Goal: Task Accomplishment & Management: Manage account settings

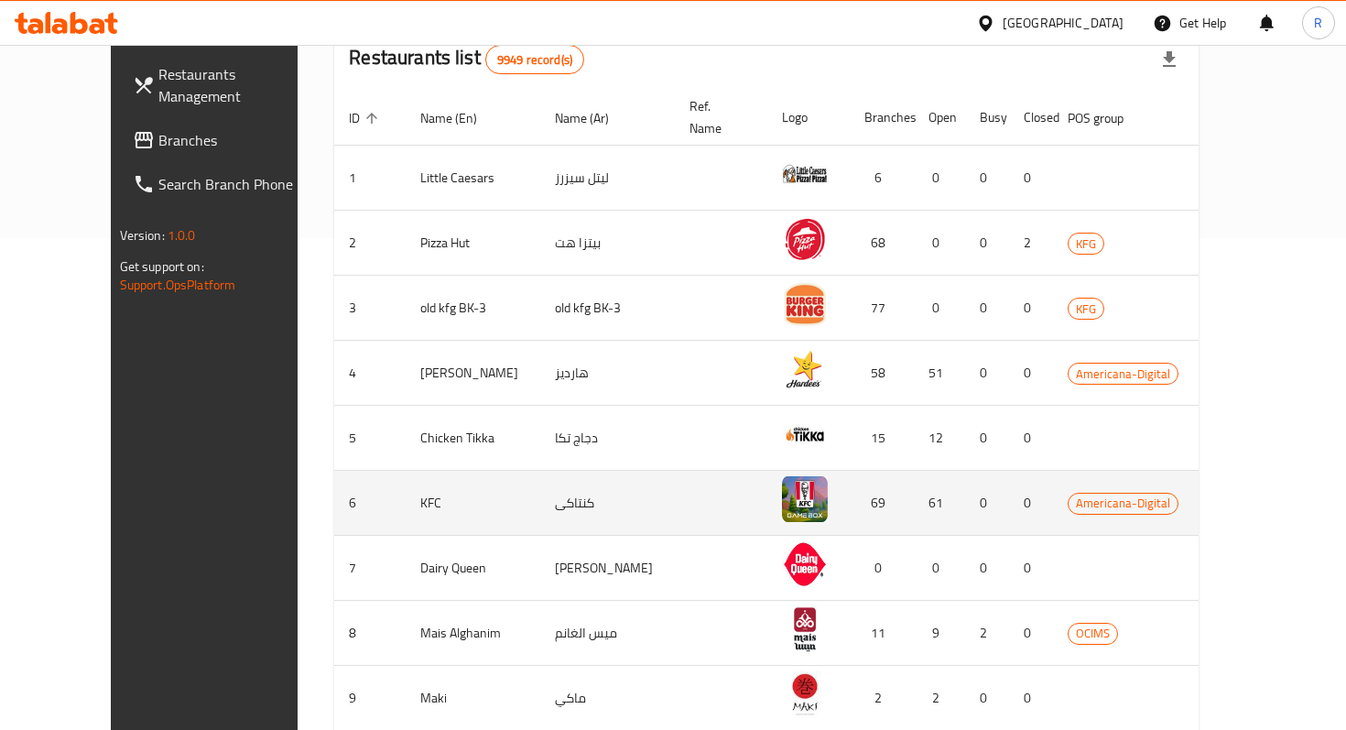
scroll to position [462, 0]
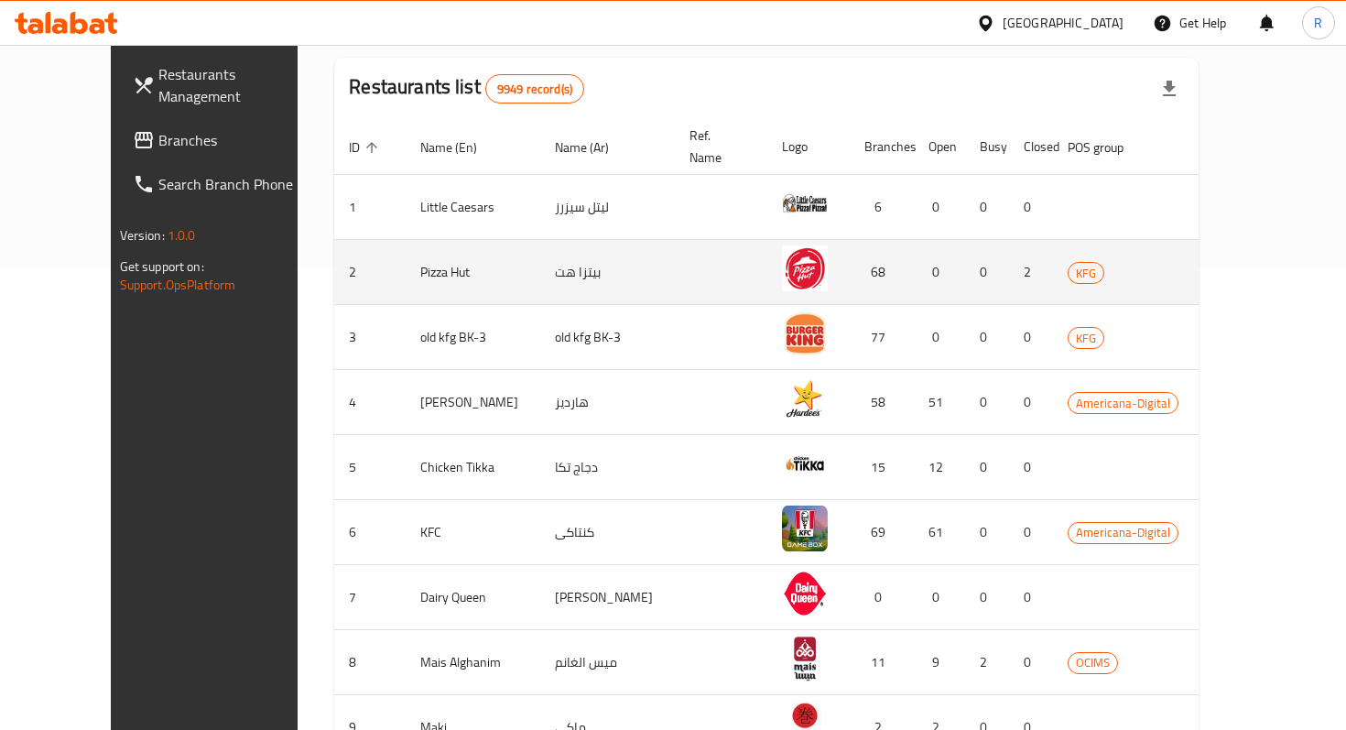
click at [1314, 261] on icon "enhanced table" at bounding box center [1325, 272] width 22 height 22
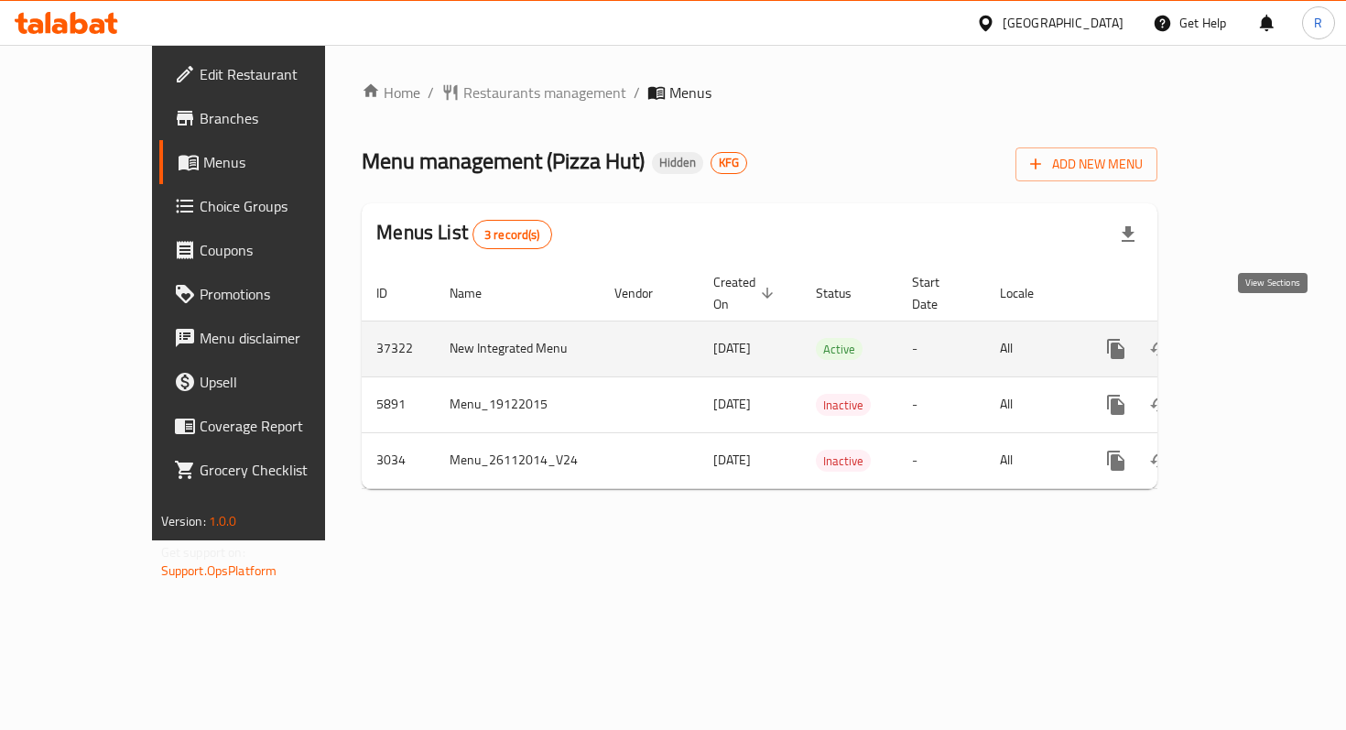
click at [1270, 343] on link "enhanced table" at bounding box center [1248, 349] width 44 height 44
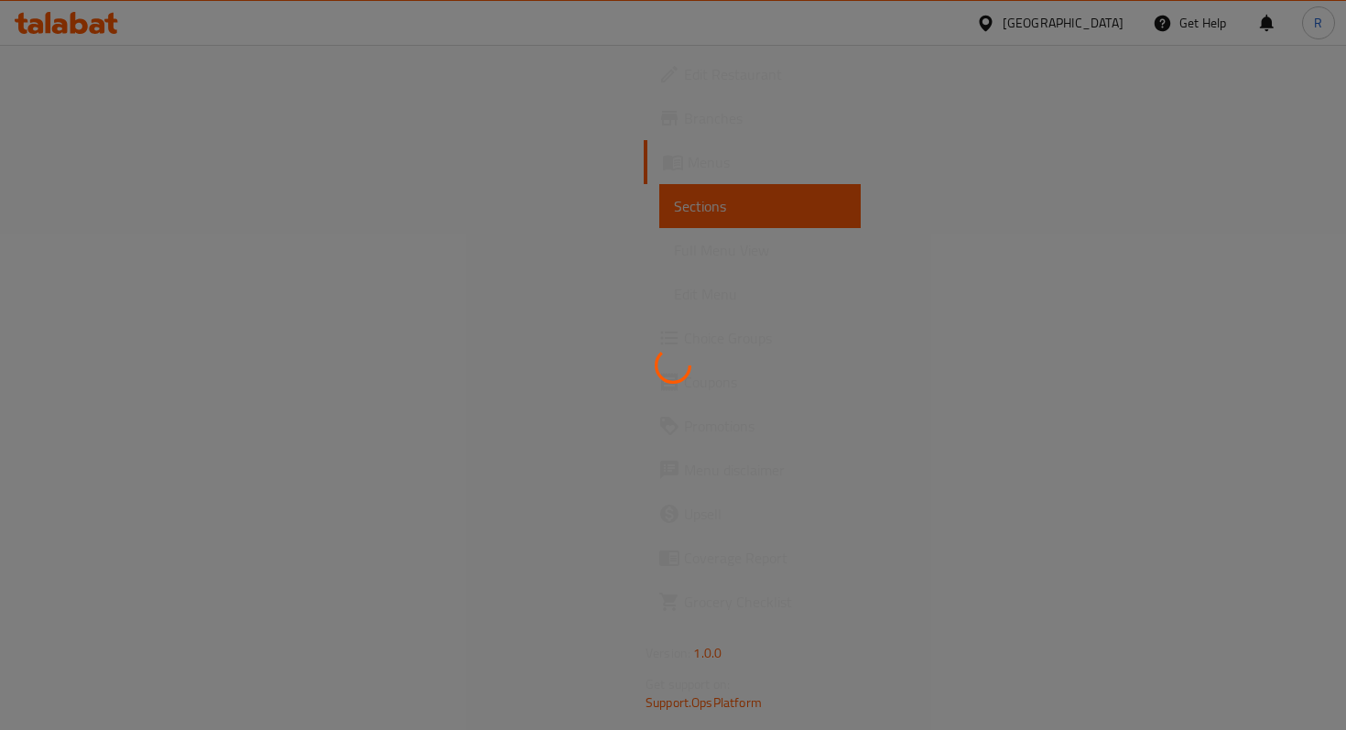
click at [189, 90] on div at bounding box center [673, 365] width 1346 height 730
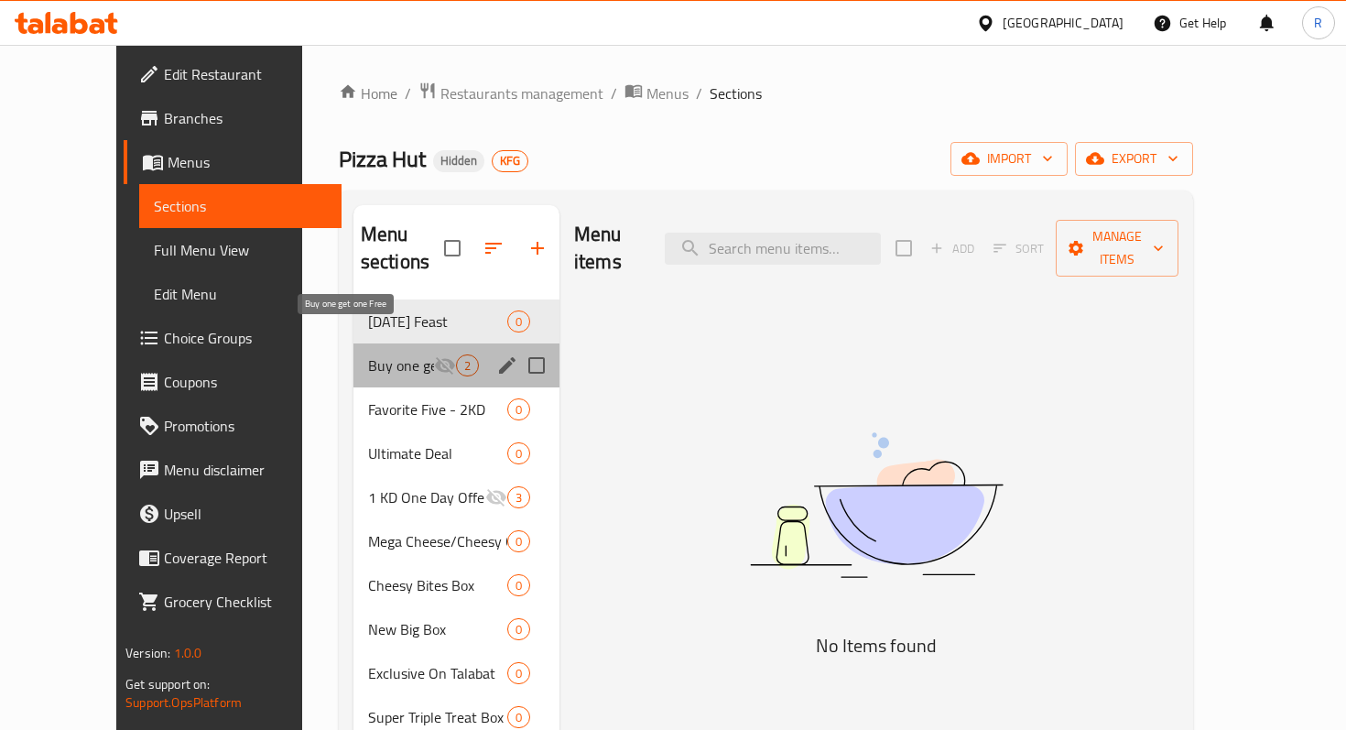
click at [368, 354] on span "Buy one get one Free" at bounding box center [401, 365] width 66 height 22
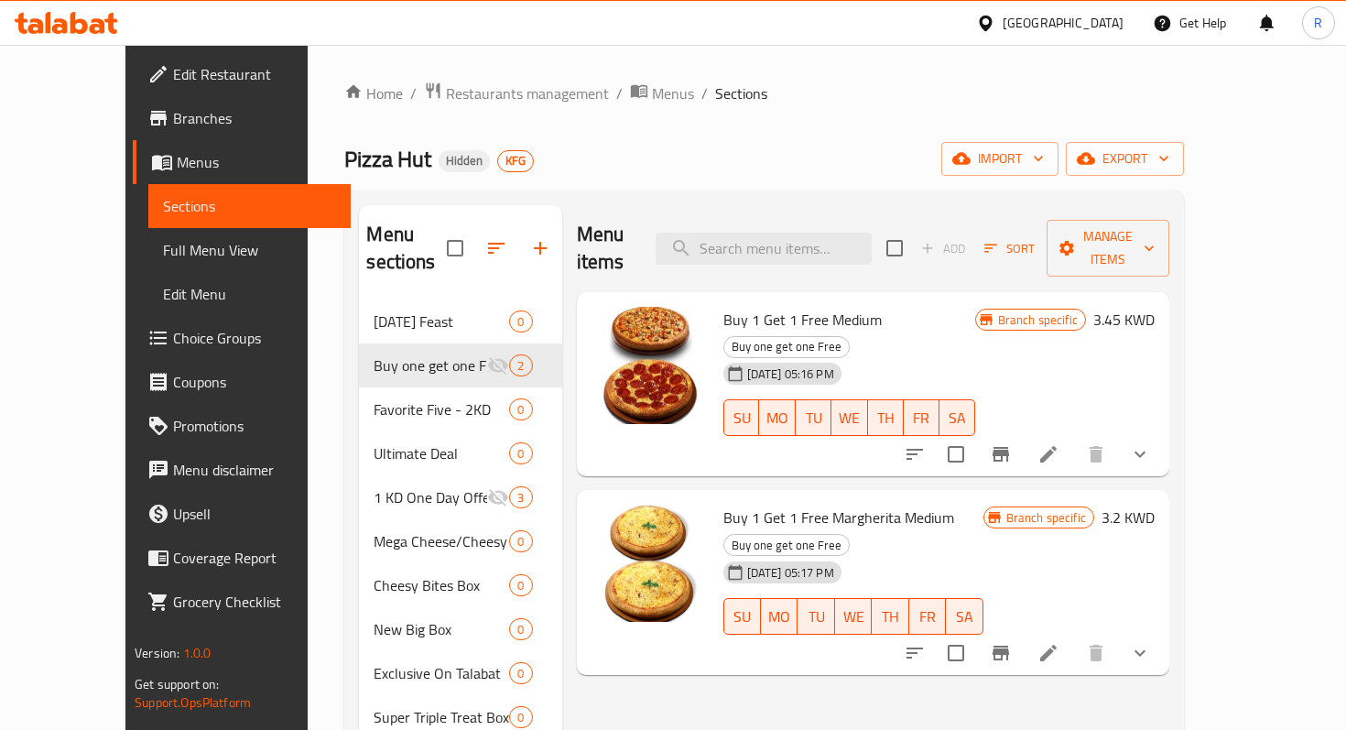
click at [1098, 24] on div "[GEOGRAPHIC_DATA]" at bounding box center [1063, 23] width 121 height 20
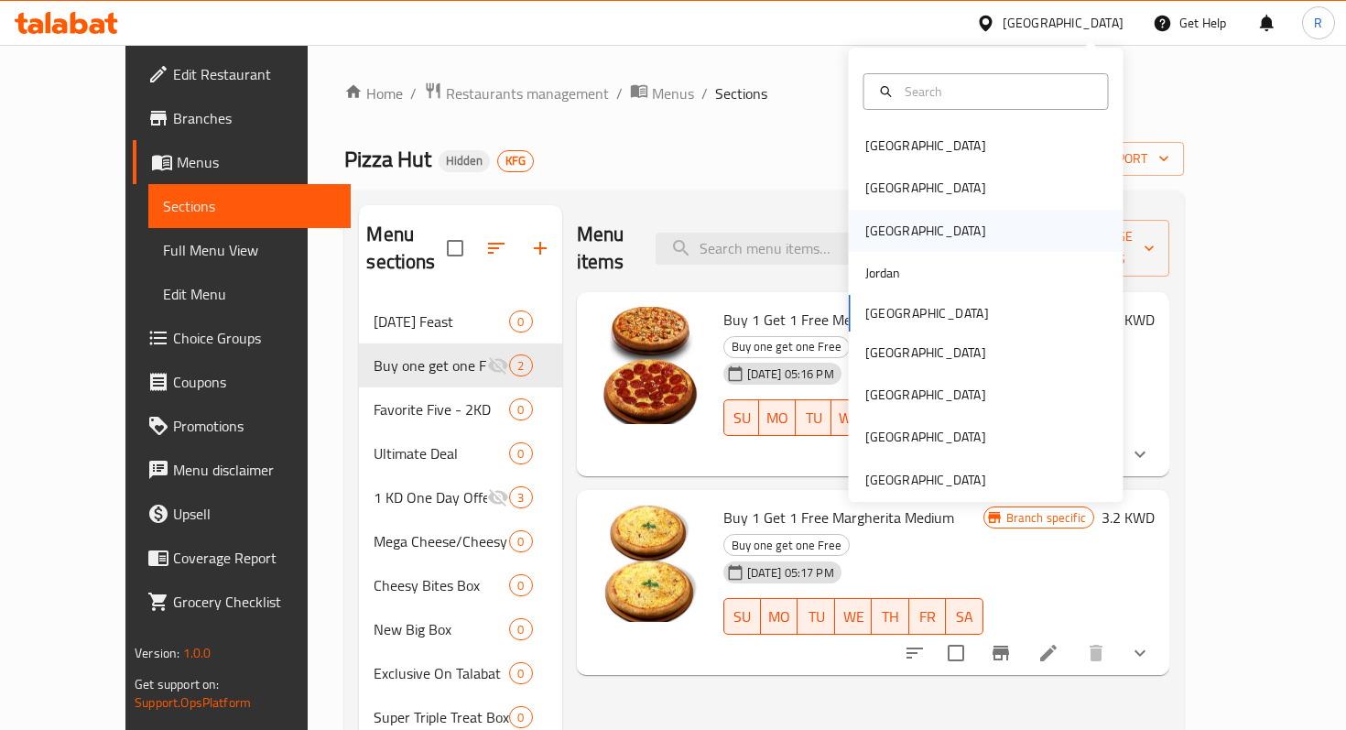
click at [881, 241] on div "[GEOGRAPHIC_DATA]" at bounding box center [925, 231] width 121 height 20
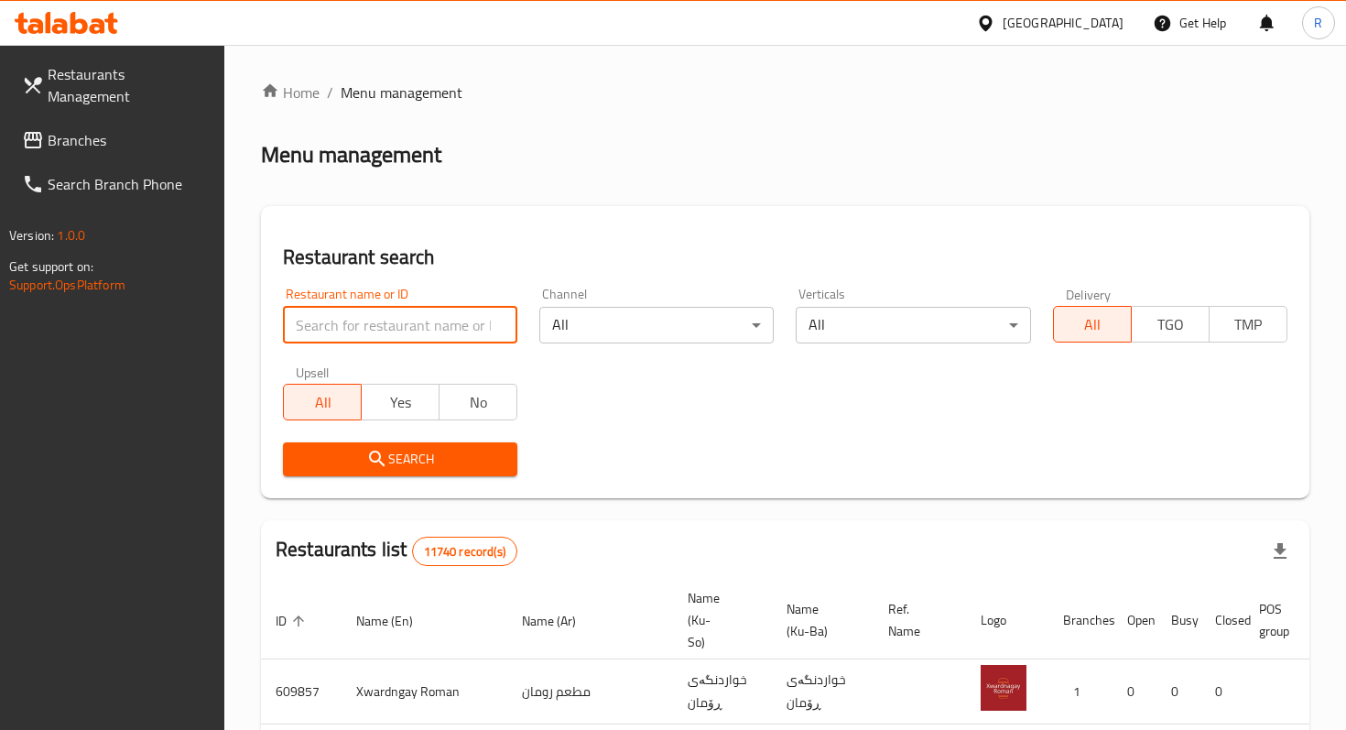
click at [371, 328] on input "search" at bounding box center [400, 325] width 234 height 37
paste input "Lahm Bil Ajeen Sama"
type input "Lahm Bil Ajeen Sama"
click at [410, 462] on span "Search" at bounding box center [400, 459] width 205 height 23
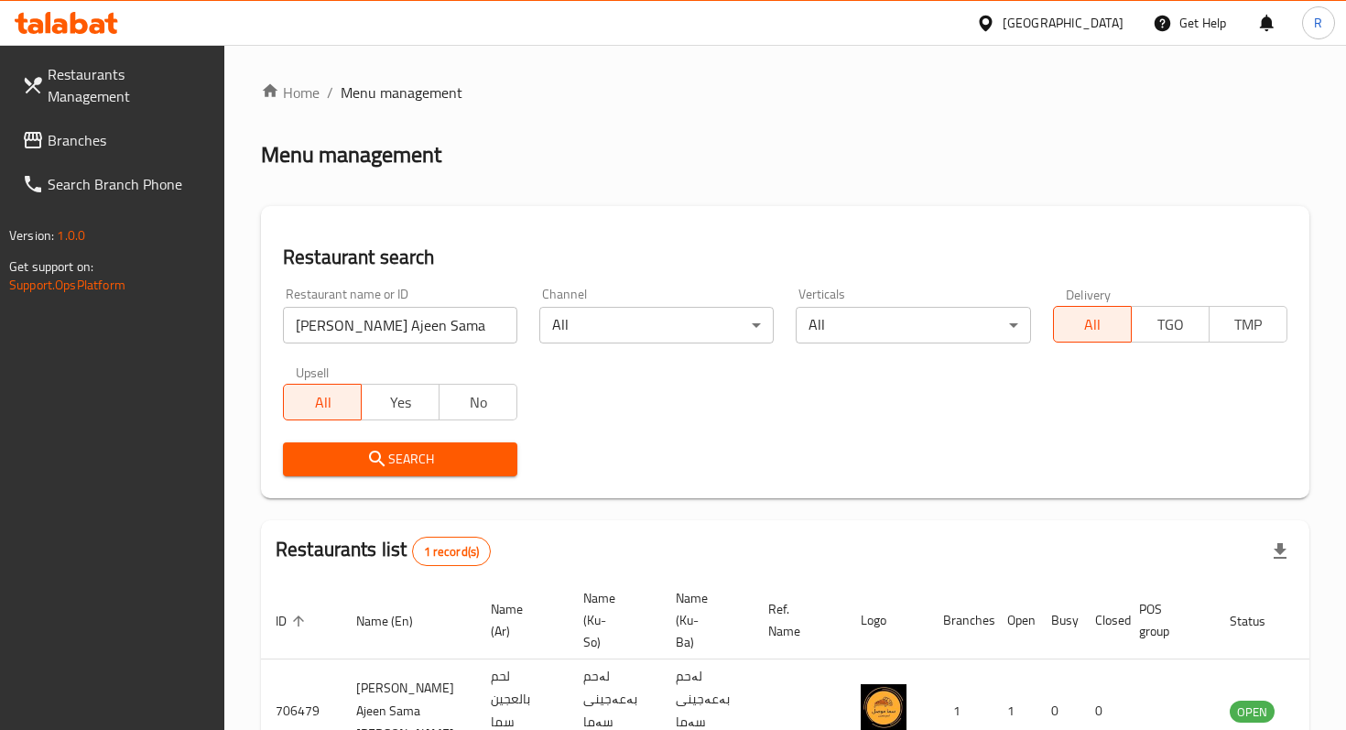
scroll to position [132, 0]
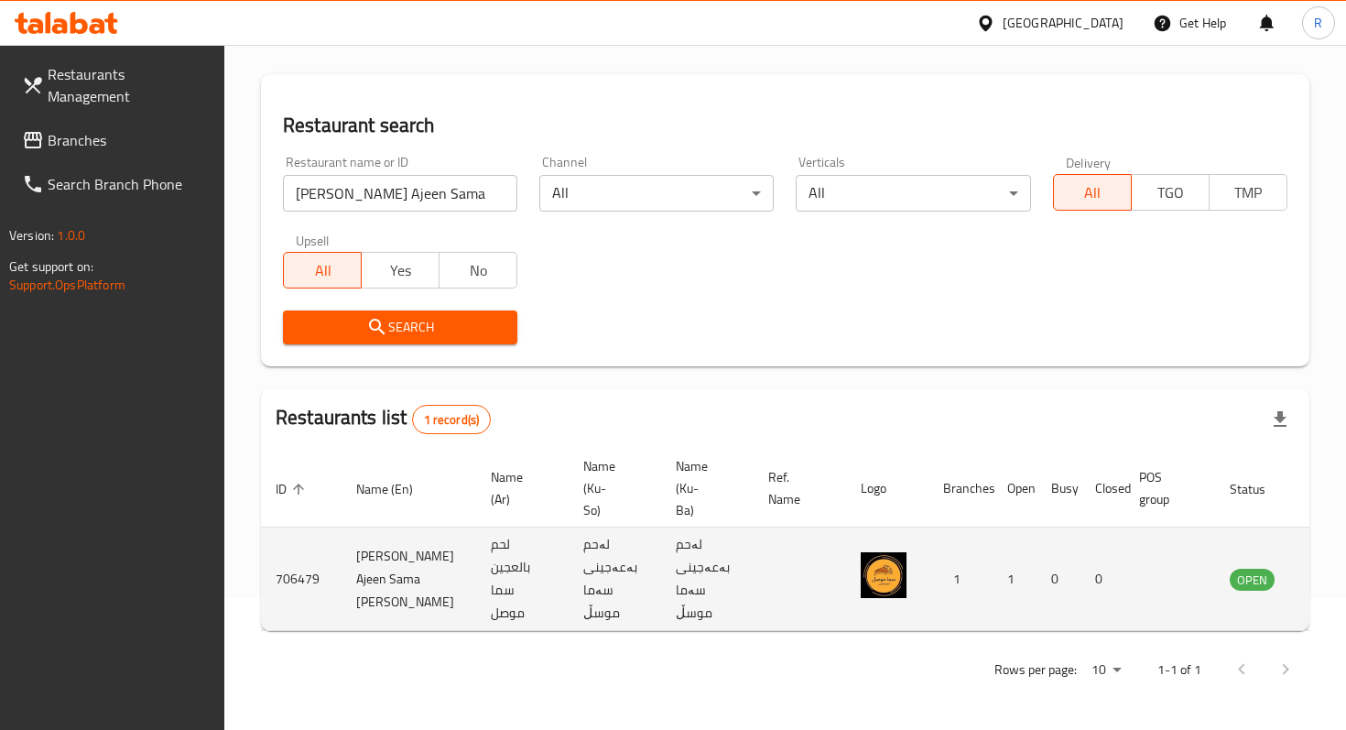
click at [1326, 571] on icon "enhanced table" at bounding box center [1337, 579] width 22 height 22
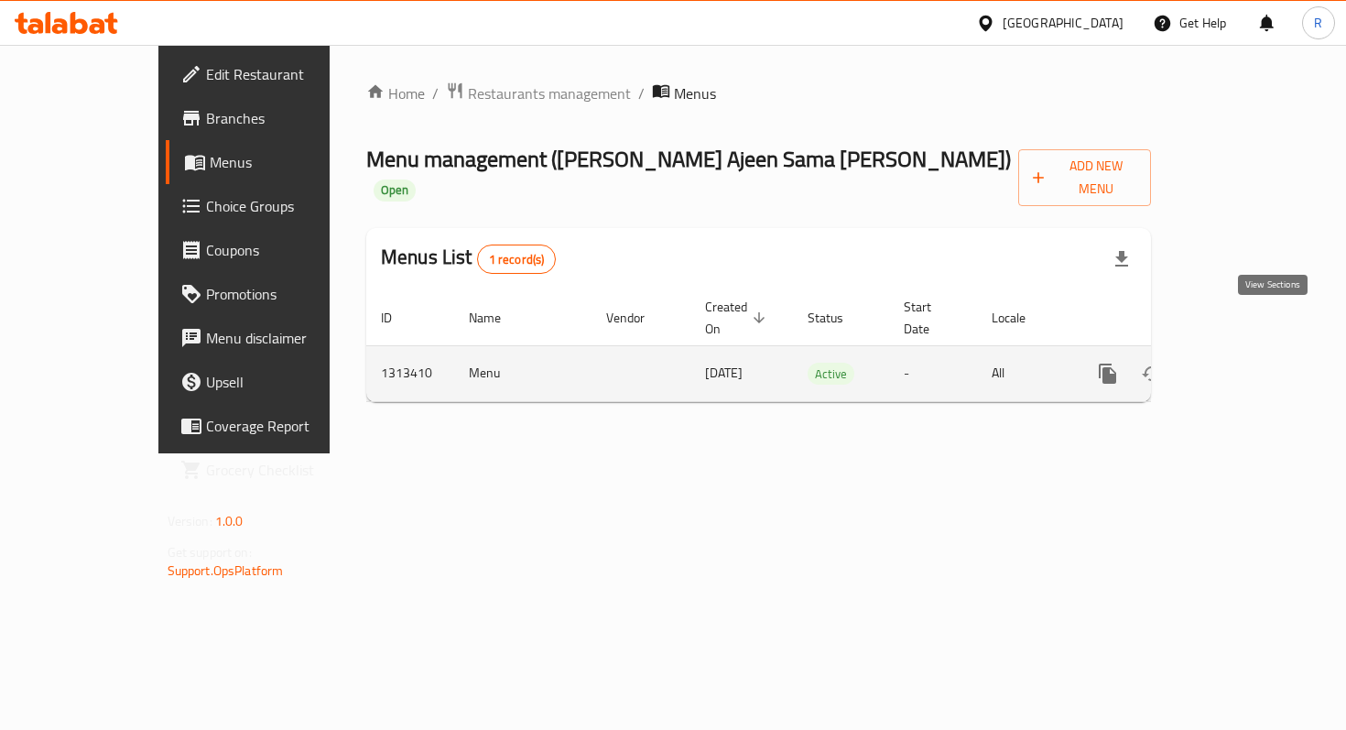
click at [1262, 352] on link "enhanced table" at bounding box center [1240, 374] width 44 height 44
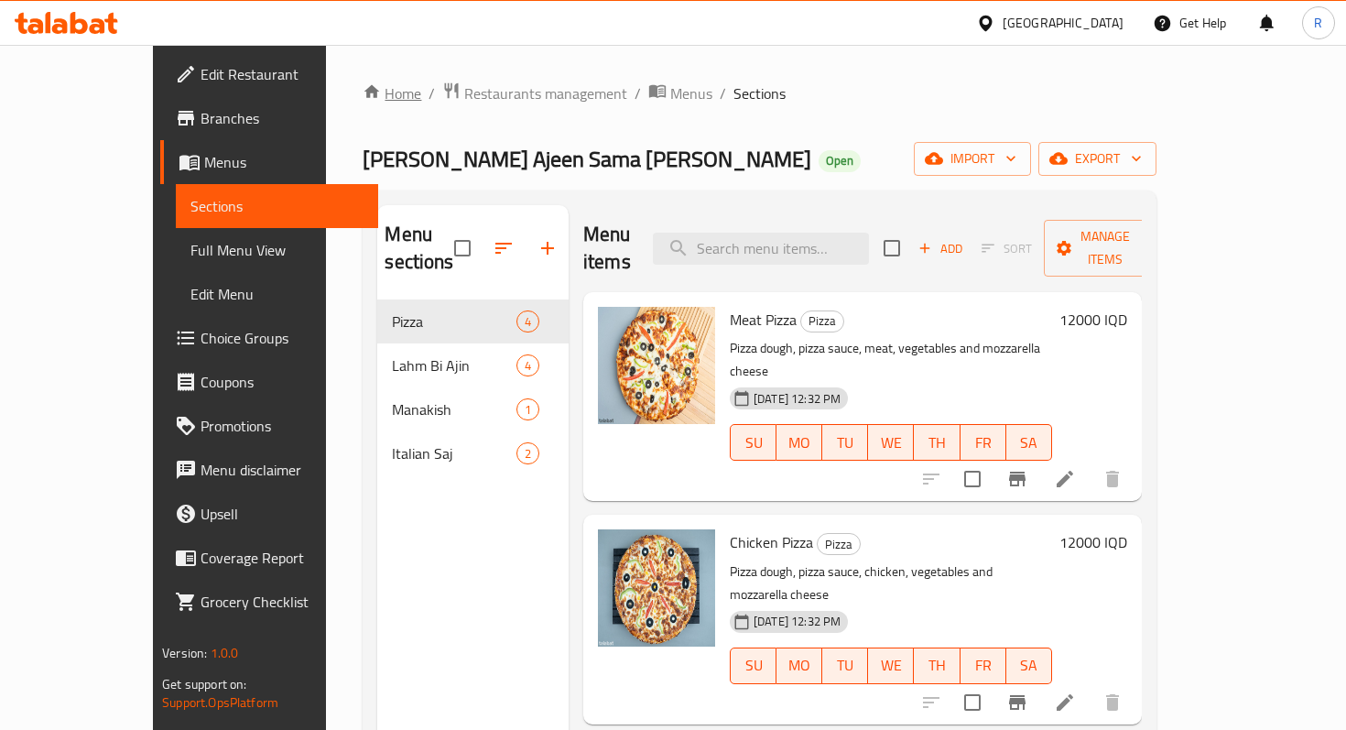
click at [363, 92] on link "Home" at bounding box center [392, 93] width 59 height 22
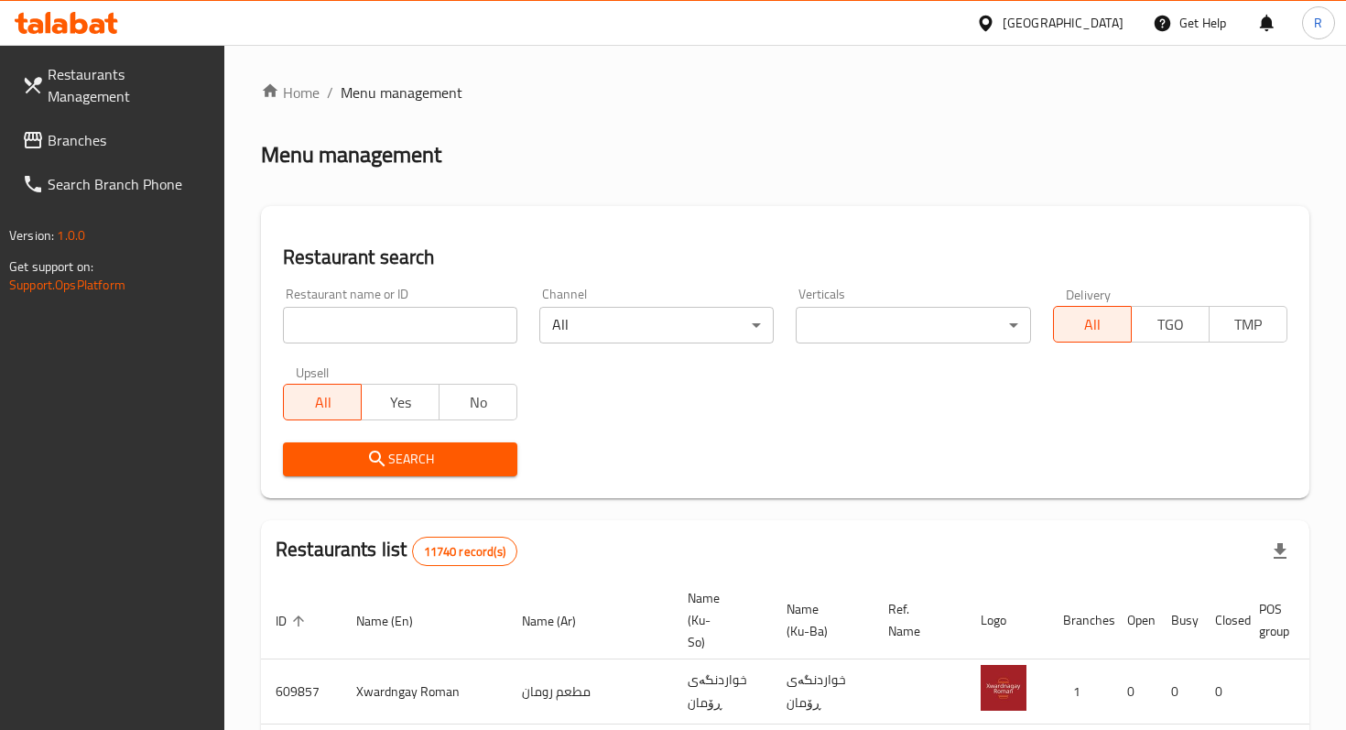
click at [372, 344] on div "Restaurant name or ID Restaurant name or ID" at bounding box center [400, 316] width 256 height 78
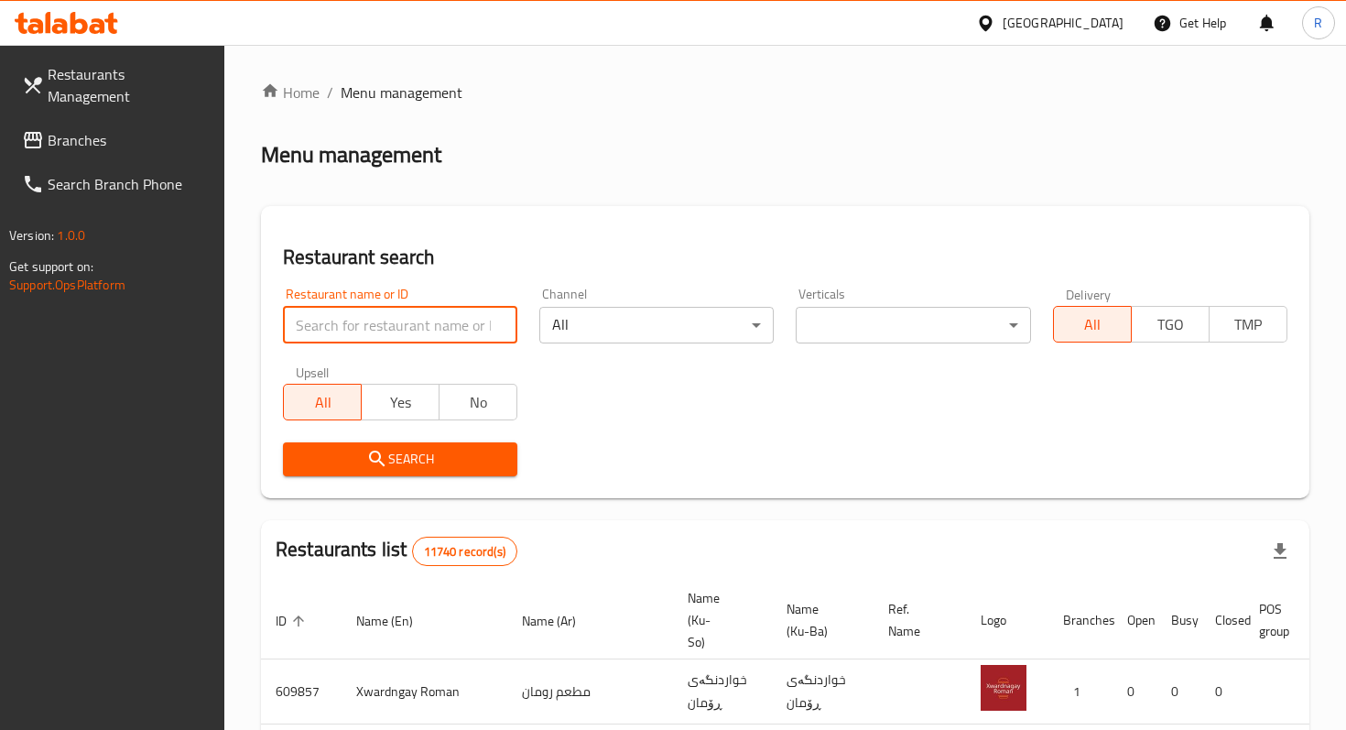
click at [372, 334] on input "search" at bounding box center [400, 325] width 234 height 37
paste input "Halawiyat"
type input "Halawiyat"
click button "Search" at bounding box center [400, 459] width 234 height 34
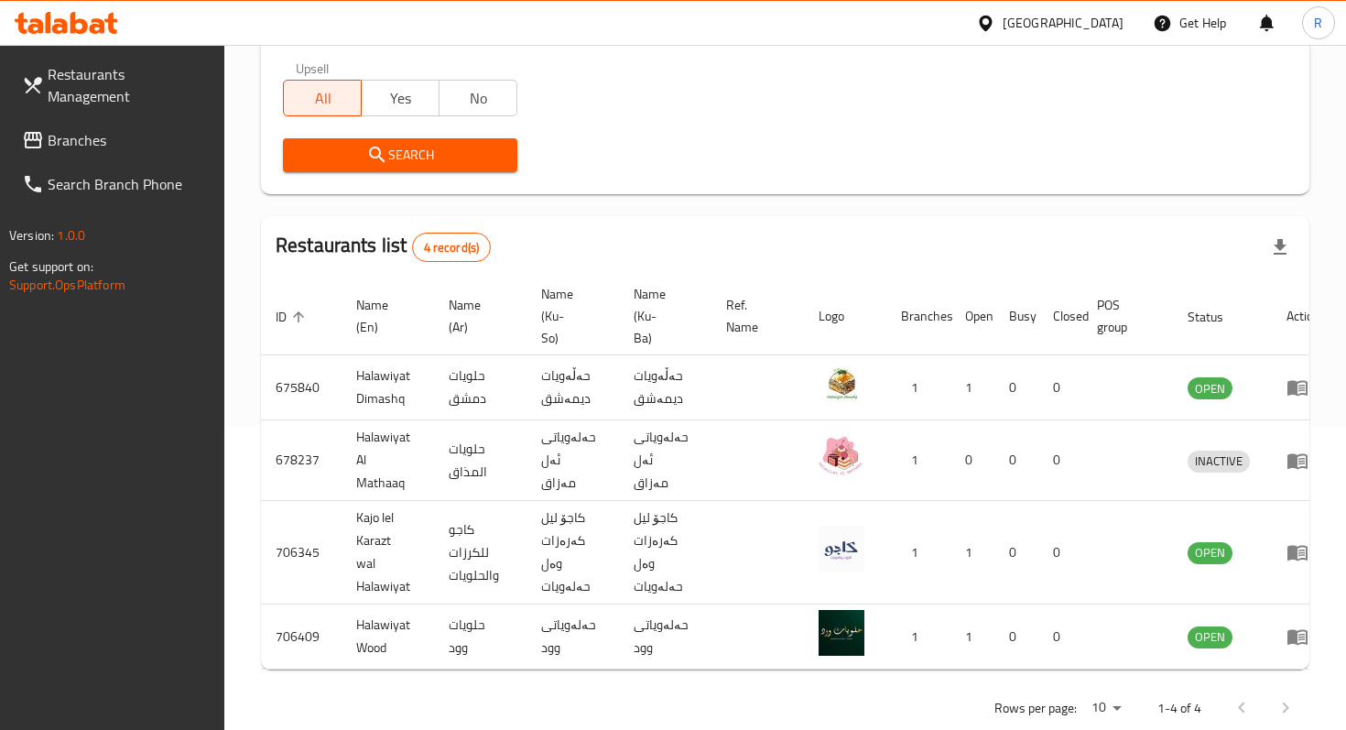
scroll to position [307, 0]
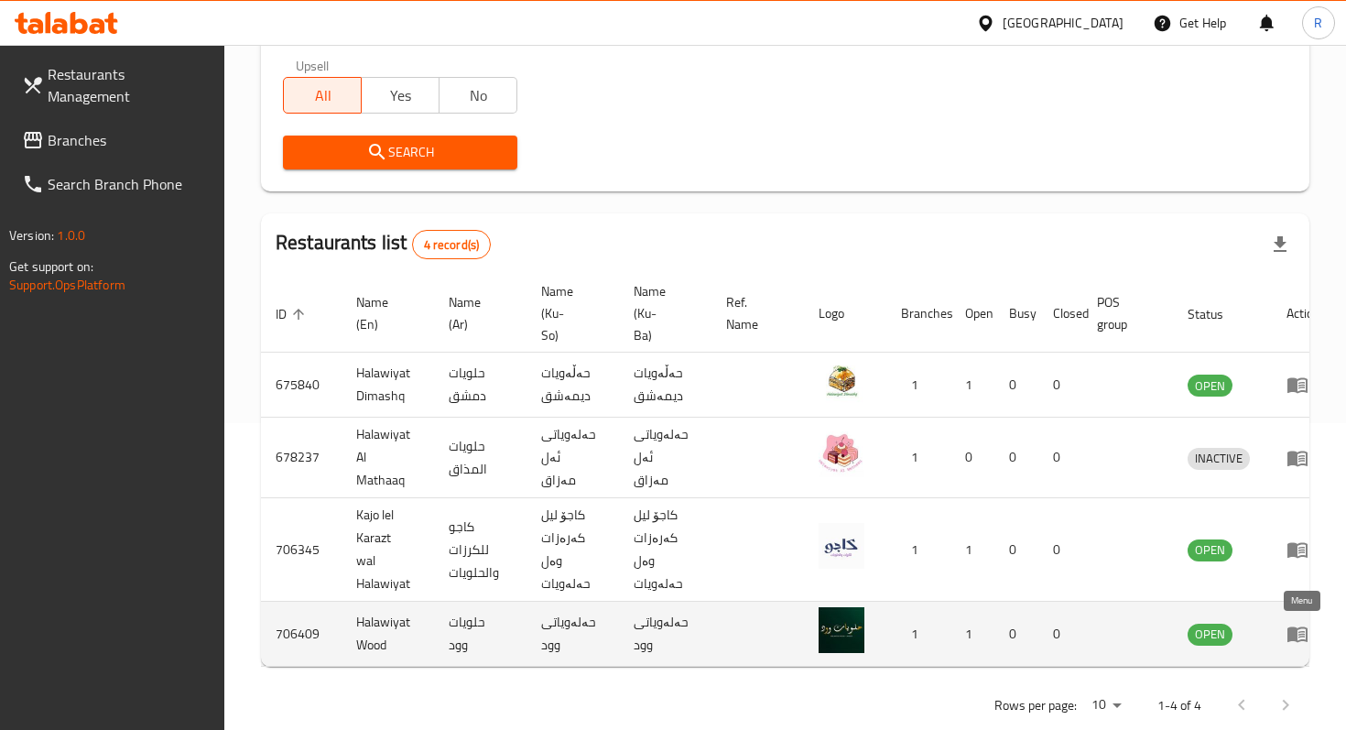
click at [1296, 643] on icon "enhanced table" at bounding box center [1298, 634] width 22 height 22
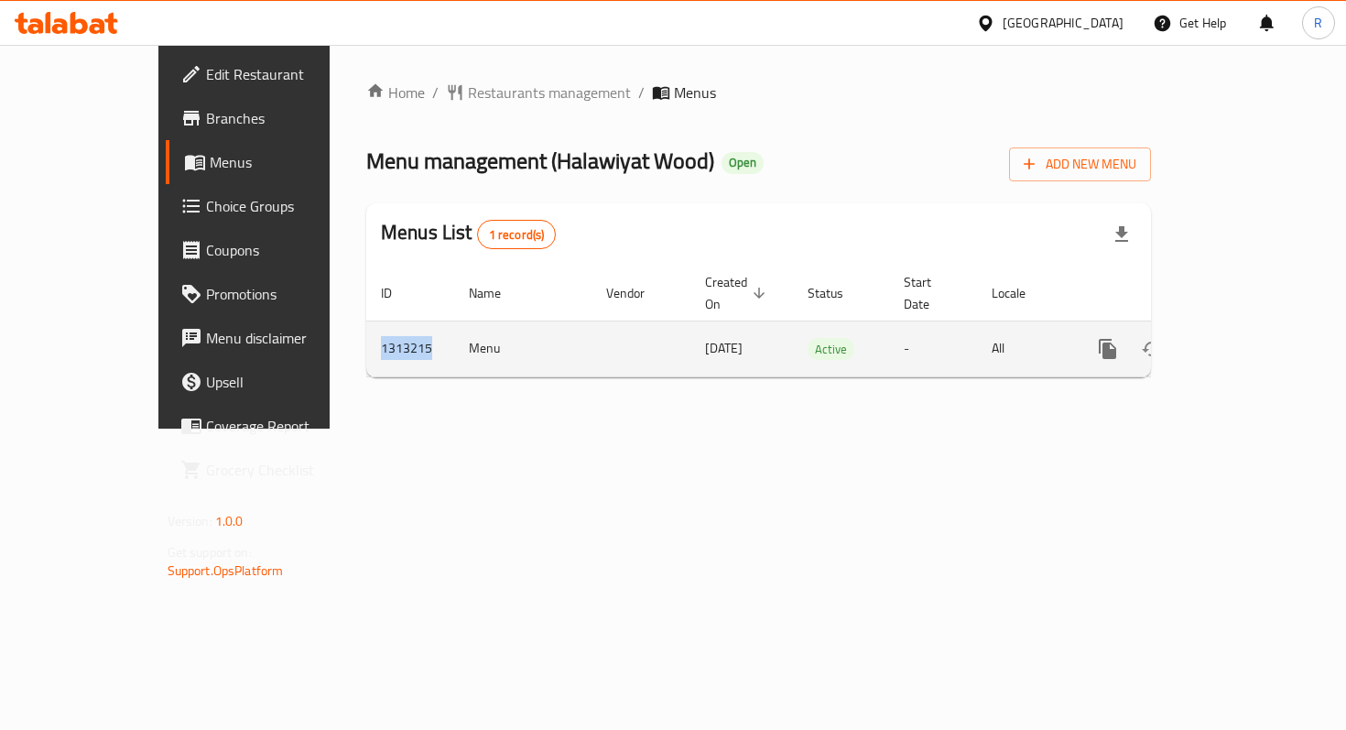
drag, startPoint x: 332, startPoint y: 333, endPoint x: 276, endPoint y: 333, distance: 56.8
click at [366, 333] on td "1313215" at bounding box center [410, 349] width 88 height 56
copy td "1313215"
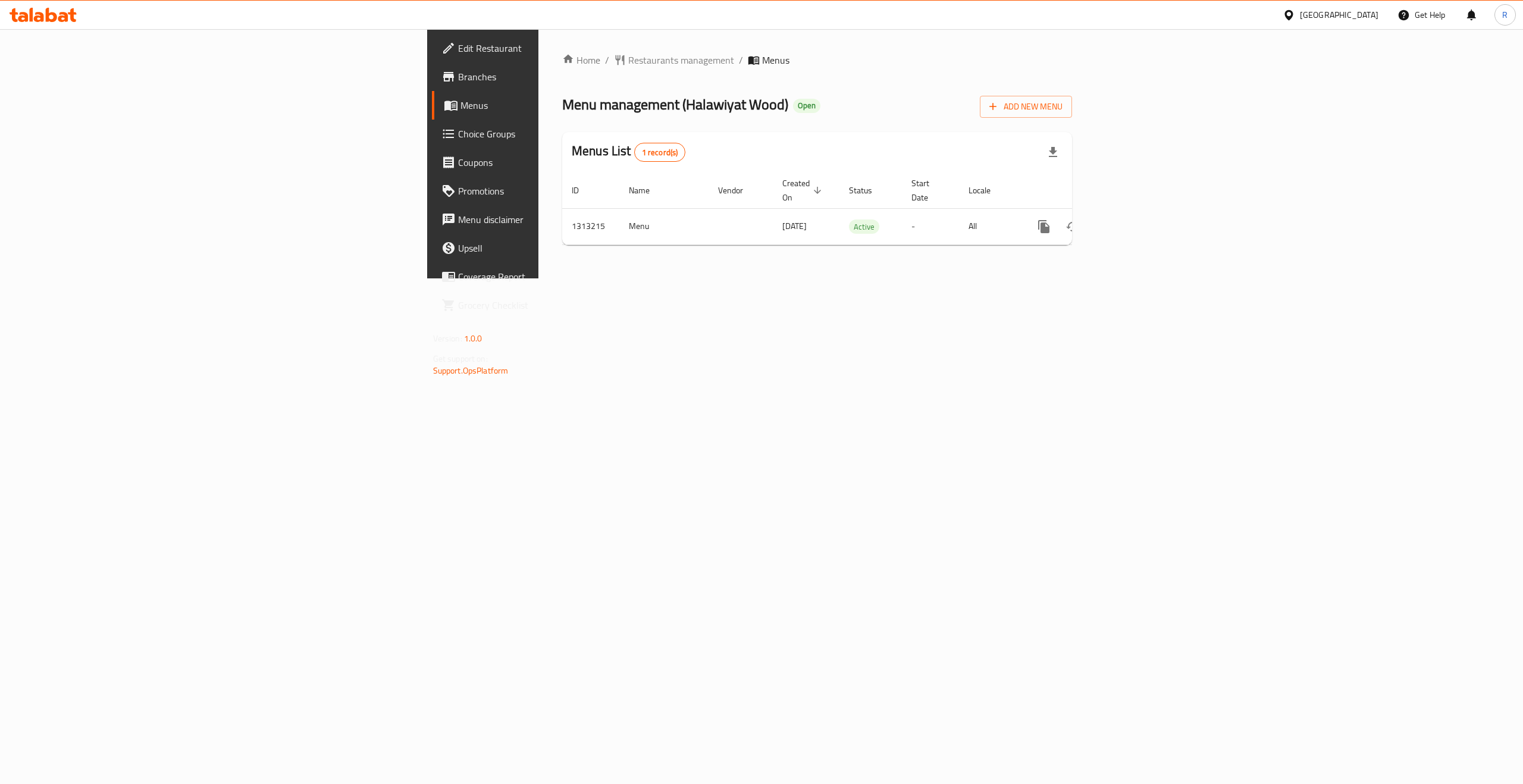
click at [874, 18] on div "[GEOGRAPHIC_DATA]" at bounding box center [1339, 15] width 79 height 13
click at [874, 310] on div "[GEOGRAPHIC_DATA]" at bounding box center [1249, 312] width 79 height 13
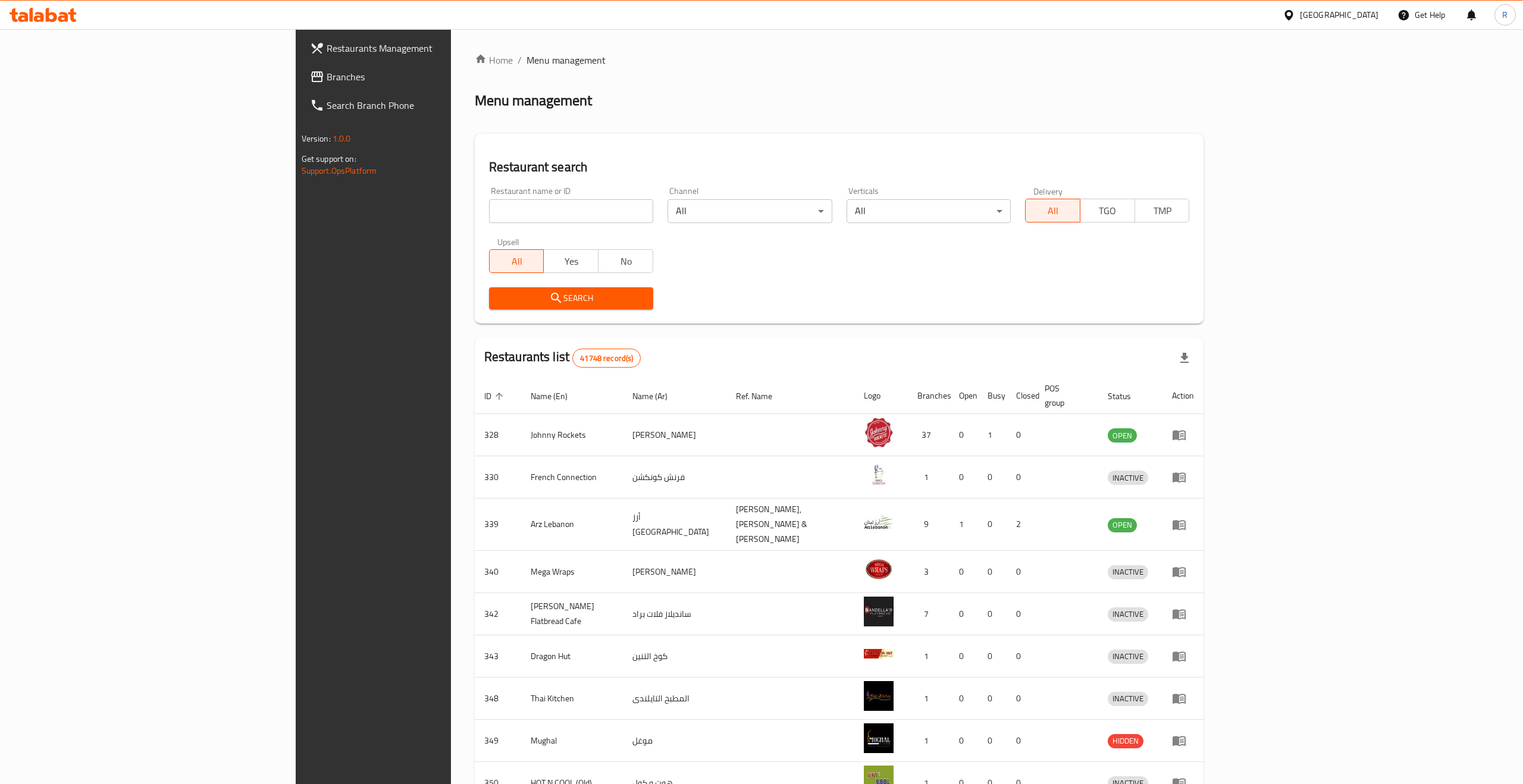
click at [489, 216] on input "search" at bounding box center [571, 211] width 164 height 24
paste input "Bait Al kaak"
type input "Bait Al kaak"
click button "Search" at bounding box center [571, 298] width 164 height 22
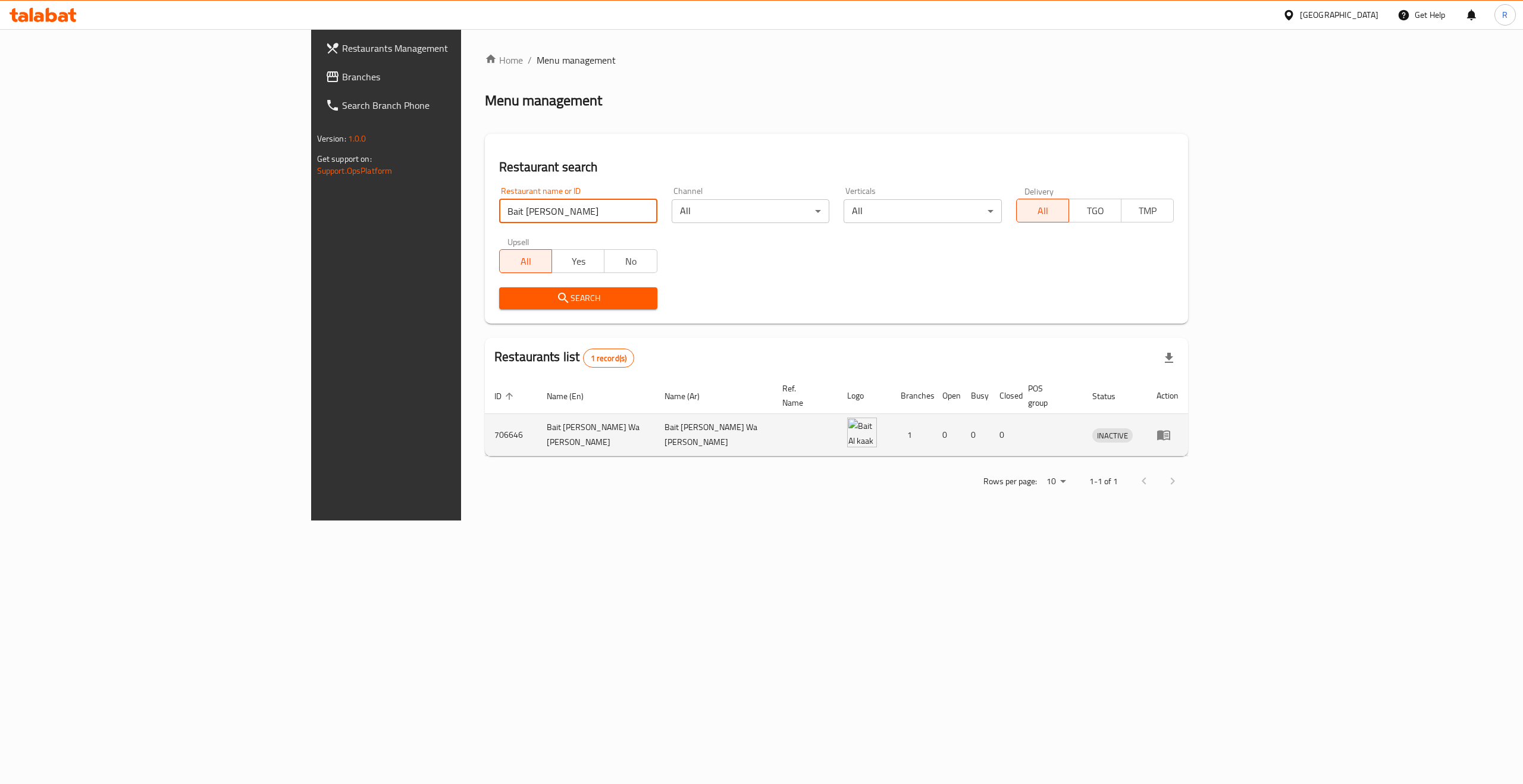
click at [874, 431] on td "enhanced table" at bounding box center [1168, 435] width 41 height 42
click at [874, 427] on icon "enhanced table" at bounding box center [1164, 435] width 14 height 14
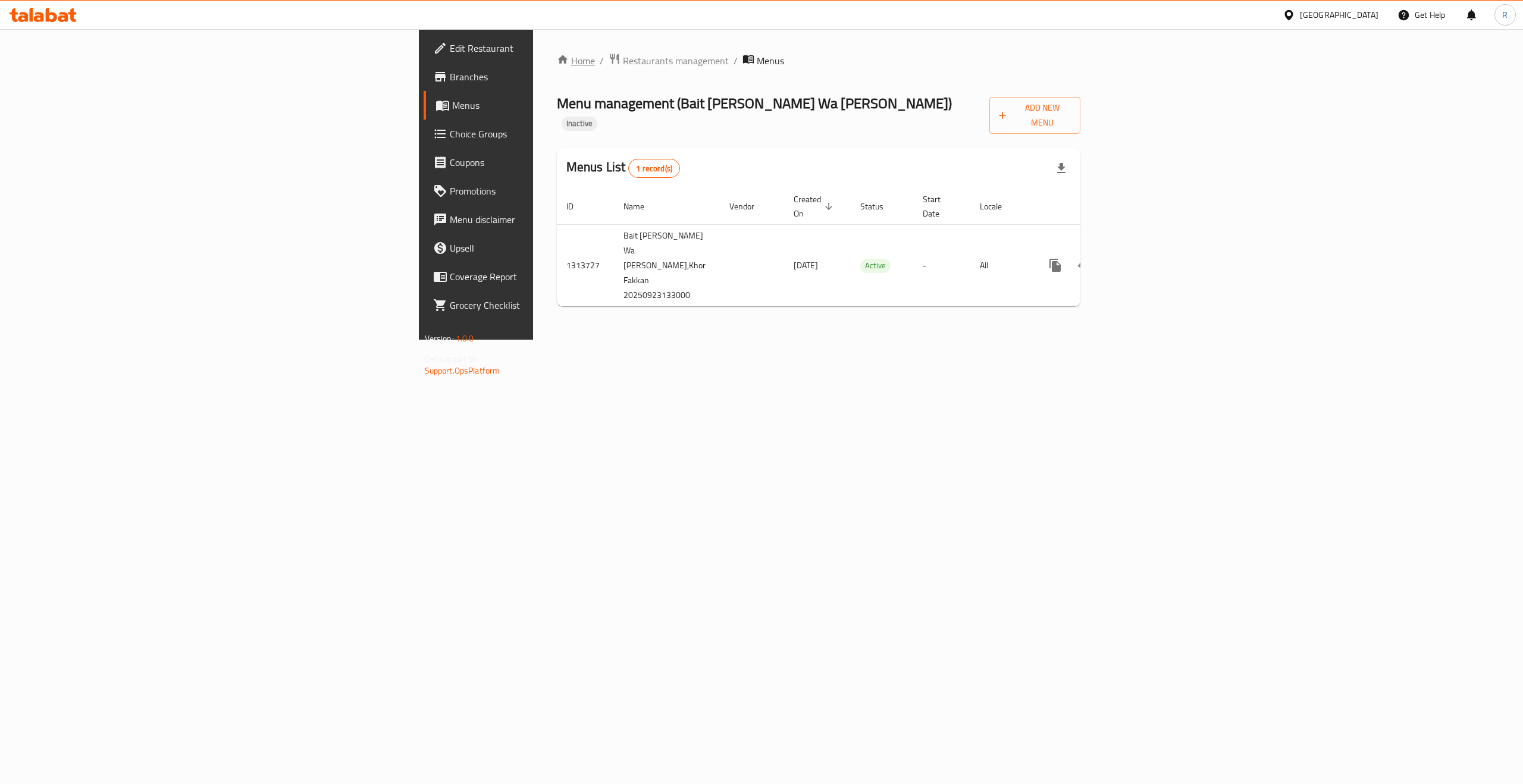
click at [557, 59] on link "Home" at bounding box center [576, 60] width 38 height 14
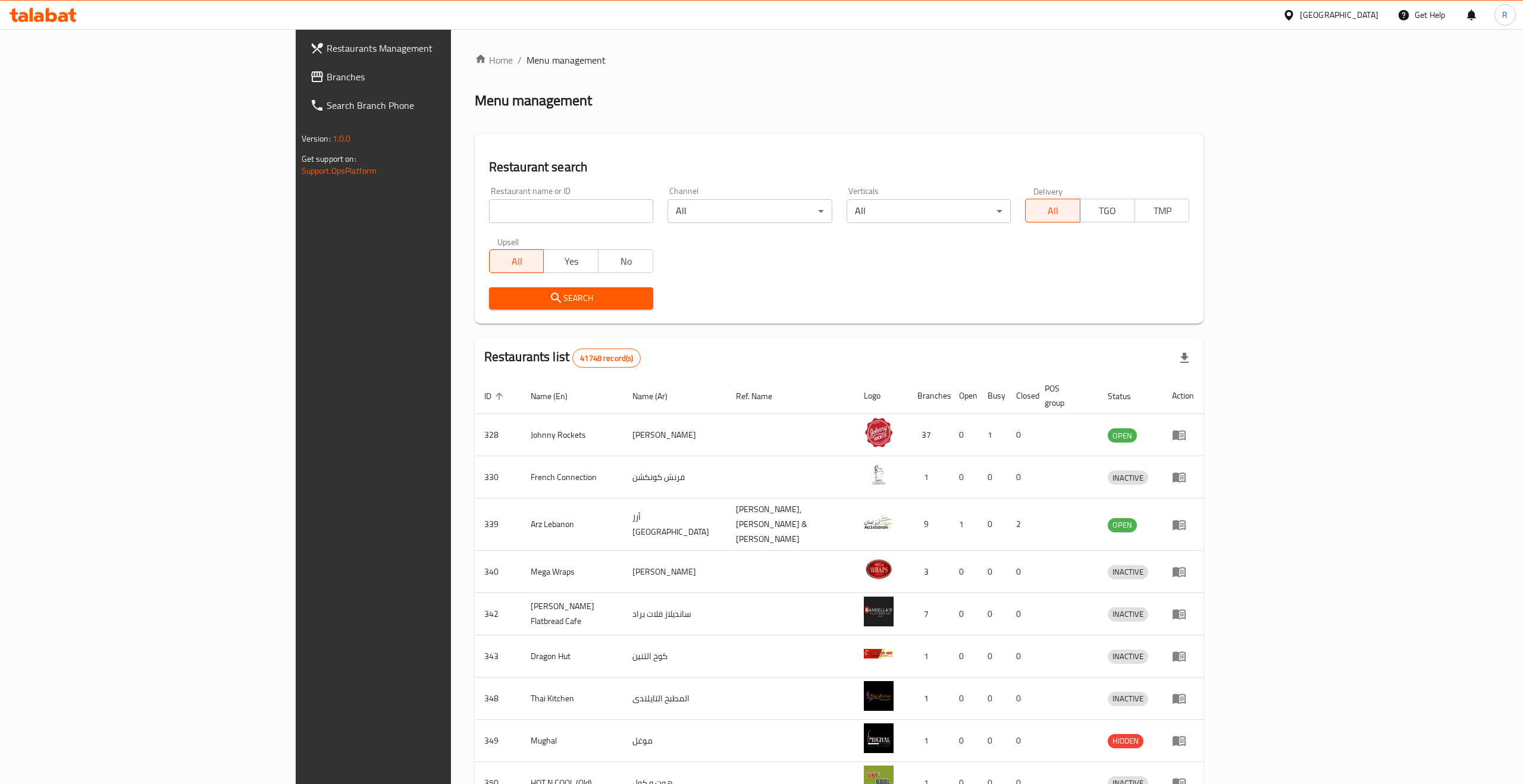
click at [489, 209] on input "search" at bounding box center [571, 211] width 164 height 24
paste input "BEIRUT BREEZE"
type input "BEIRUT BREEZE"
click button "Search" at bounding box center [571, 298] width 164 height 22
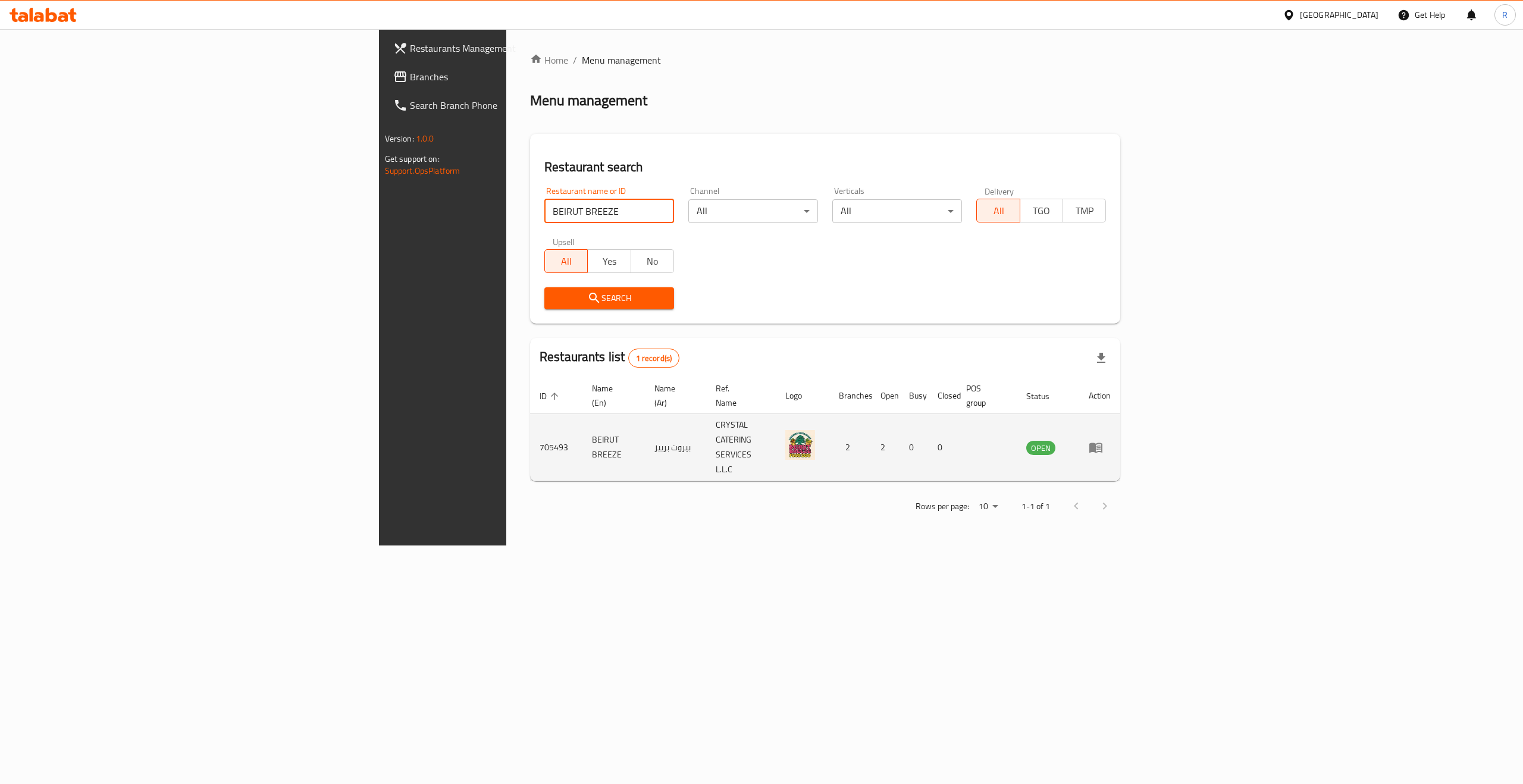
click at [1101, 446] on icon "enhanced table" at bounding box center [1099, 448] width 4 height 5
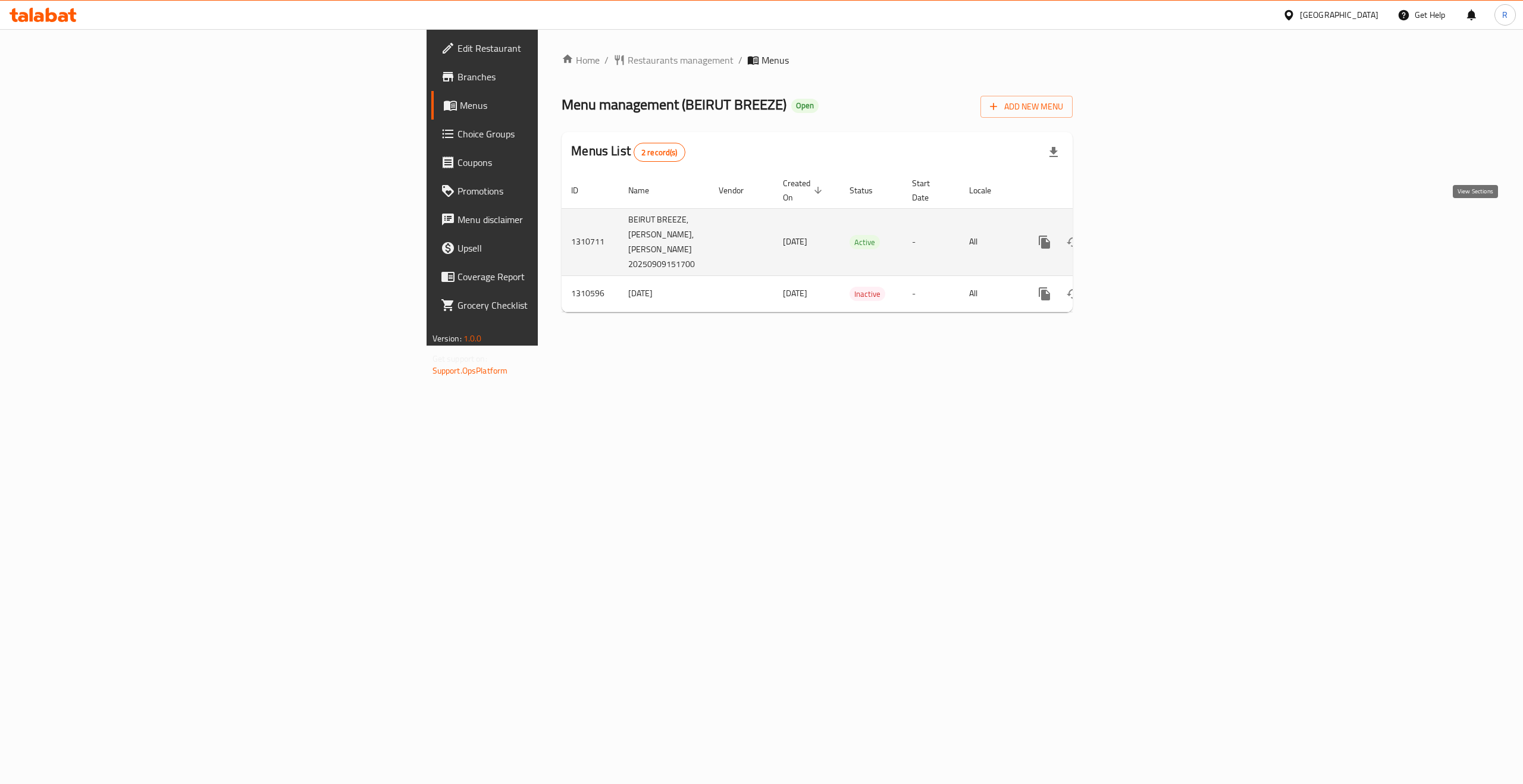
click at [1138, 235] on icon "enhanced table" at bounding box center [1131, 242] width 14 height 14
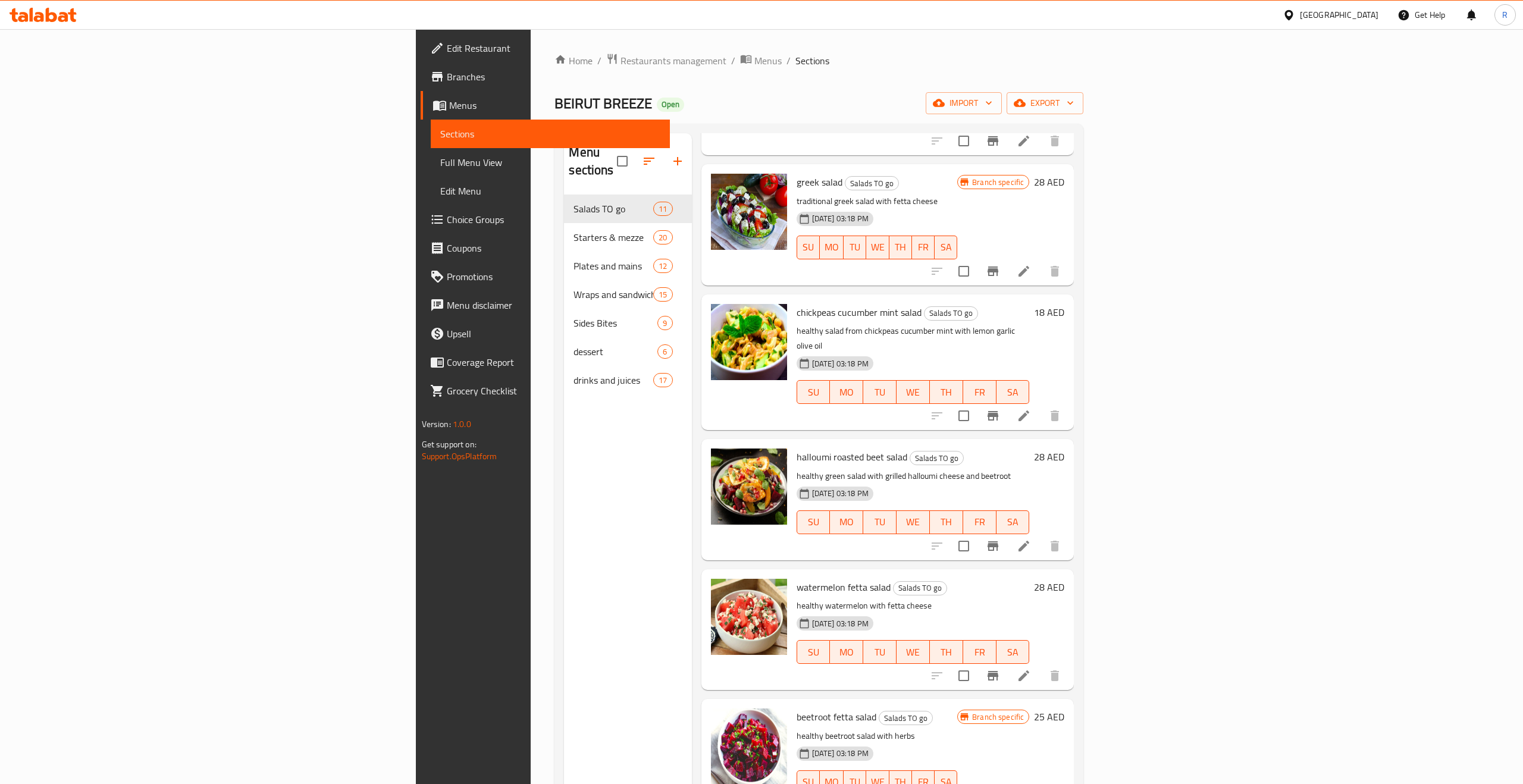
scroll to position [675, 0]
click at [1325, 10] on div "[GEOGRAPHIC_DATA]" at bounding box center [1339, 15] width 79 height 13
click at [1230, 126] on div "[GEOGRAPHIC_DATA]" at bounding box center [1249, 122] width 79 height 13
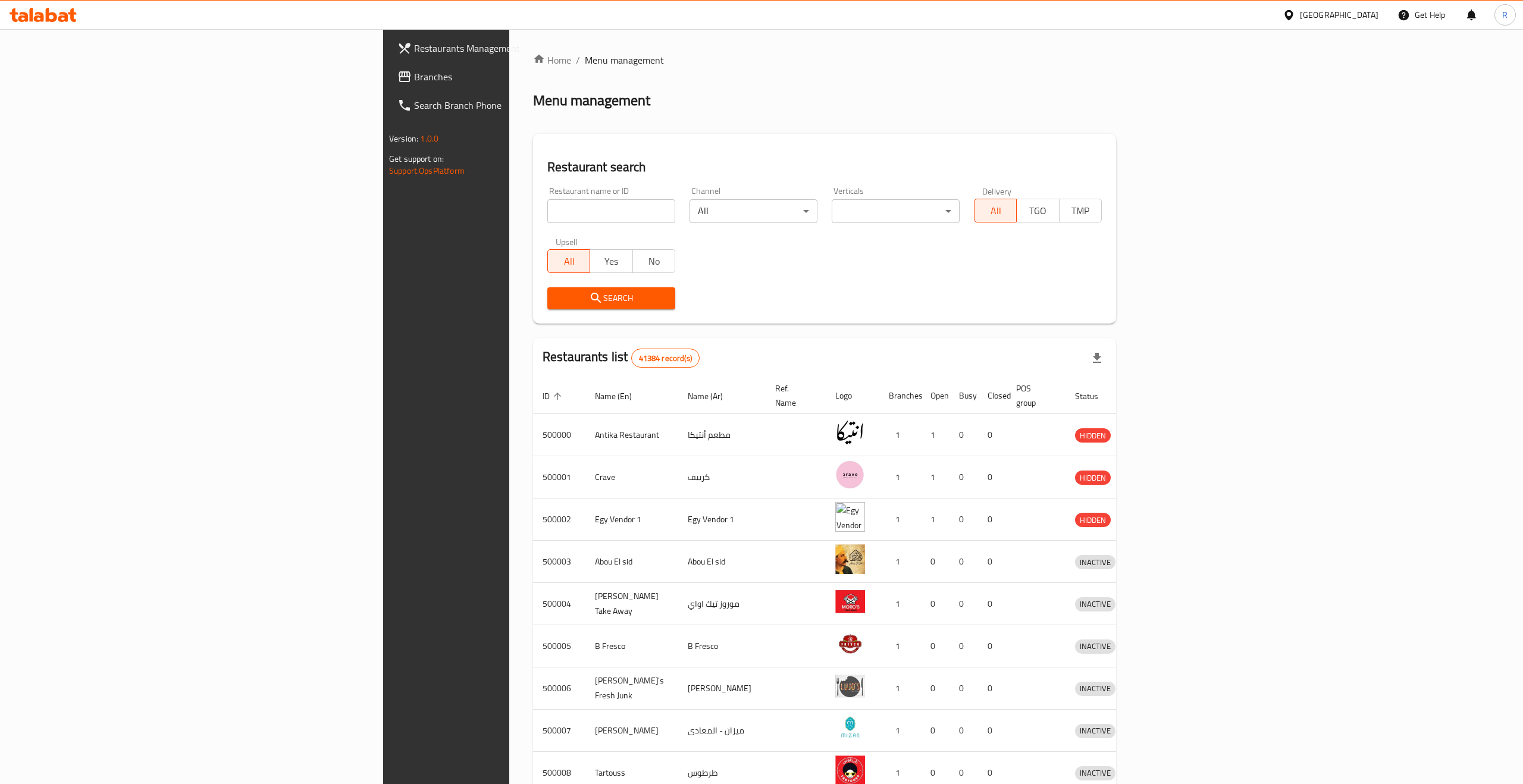
click at [547, 222] on input "search" at bounding box center [611, 211] width 128 height 24
paste input "AVE Cafe"
type input "AVE Cafe"
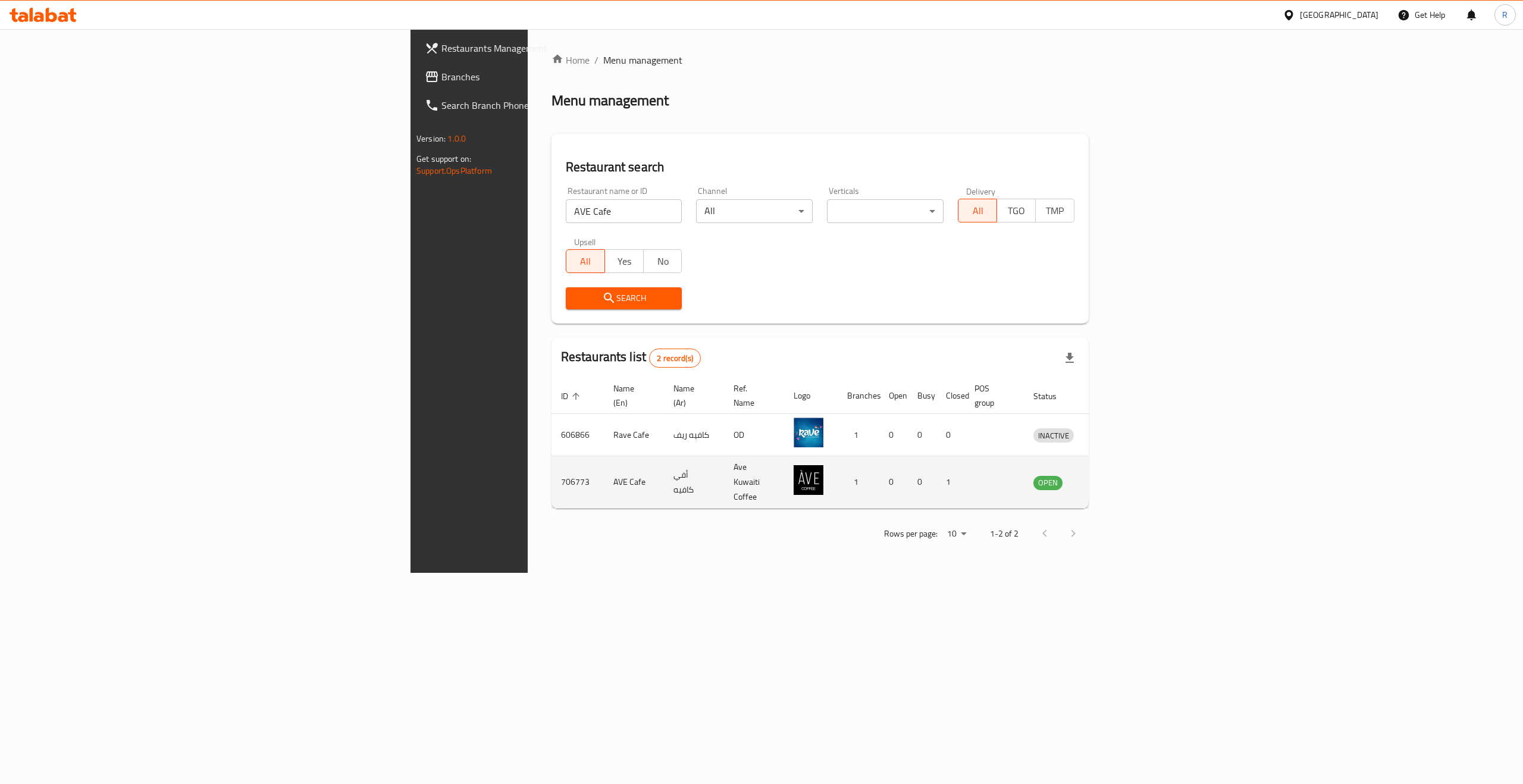
click at [1129, 462] on td "enhanced table" at bounding box center [1108, 482] width 41 height 53
click at [1112, 477] on icon "enhanced table" at bounding box center [1105, 483] width 13 height 10
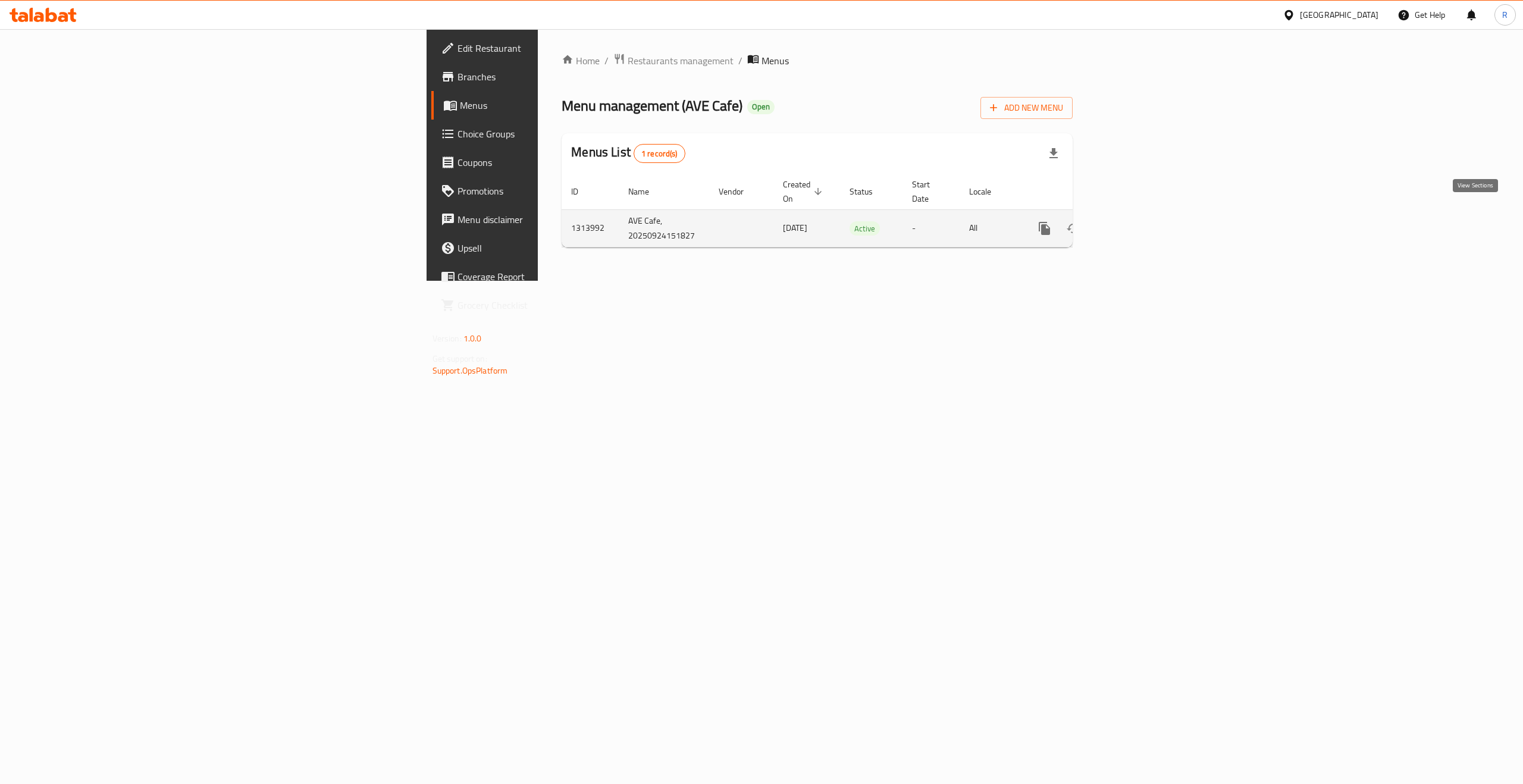
click at [1138, 221] on icon "enhanced table" at bounding box center [1131, 229] width 14 height 14
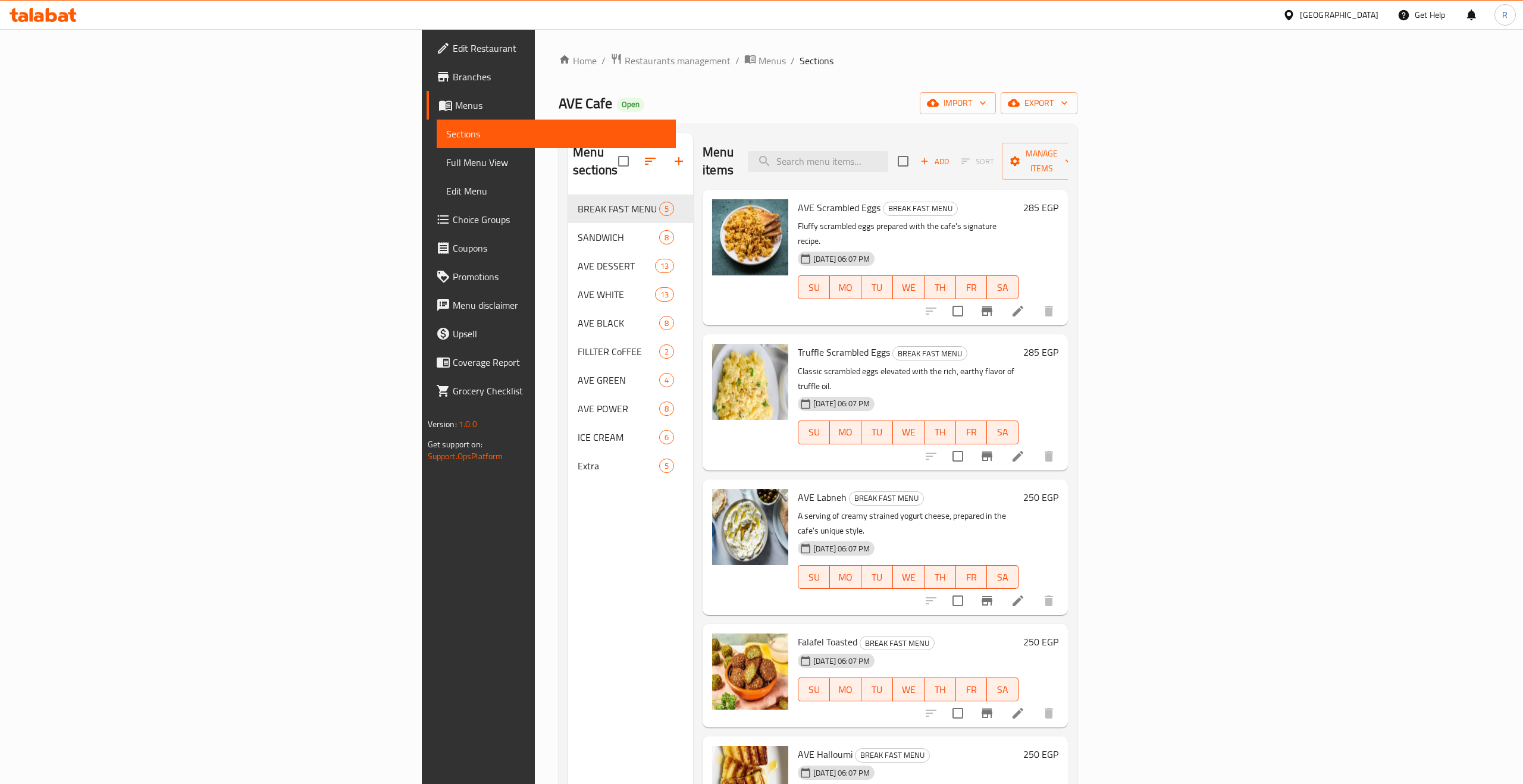
click at [772, 277] on div "AVE Scrambled Eggs BREAK FAST MENU Fluffy scrambled eggs prepared with the cafe…" at bounding box center [885, 257] width 365 height 136
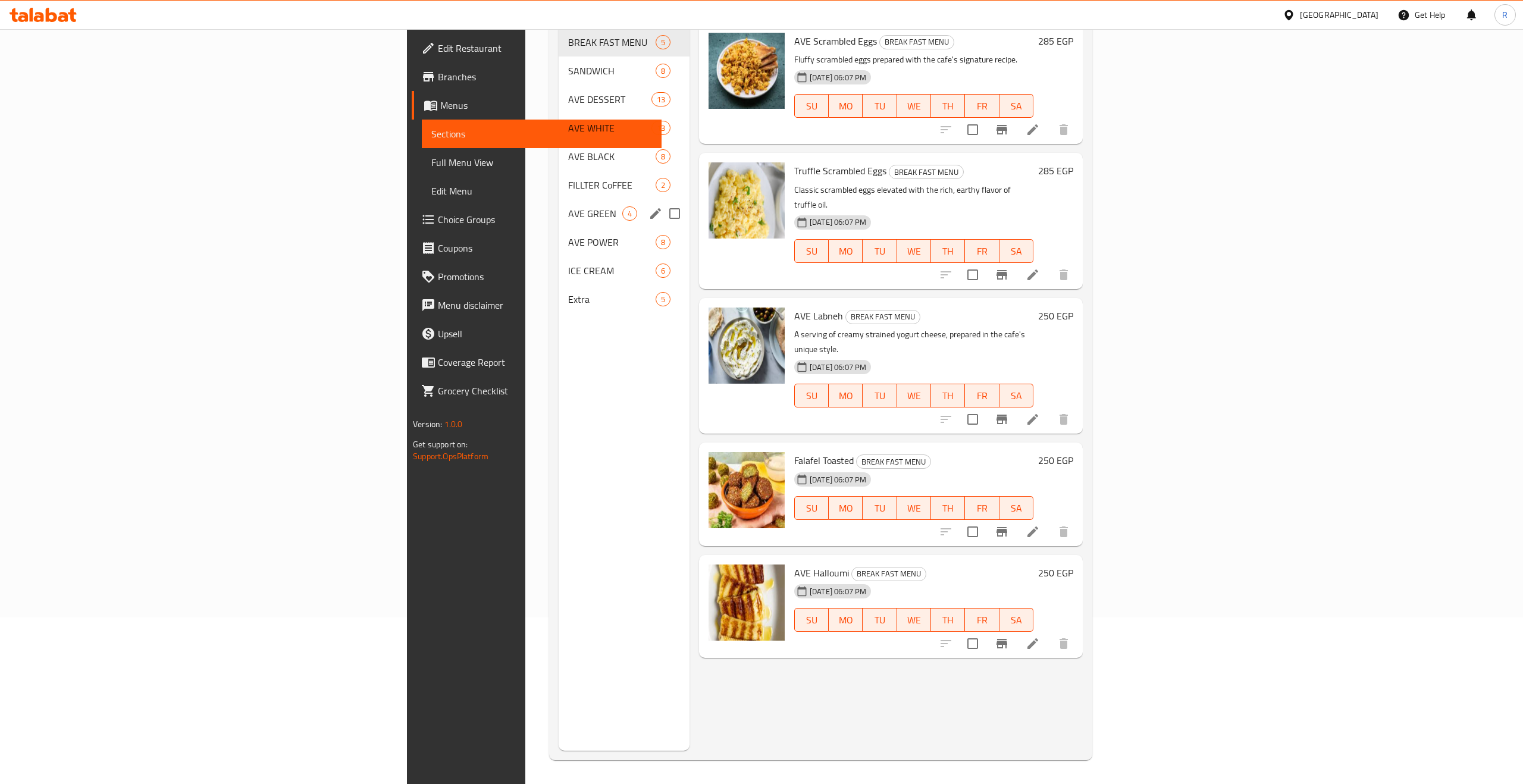
click at [569, 235] on span "AVE POWER" at bounding box center [612, 242] width 88 height 14
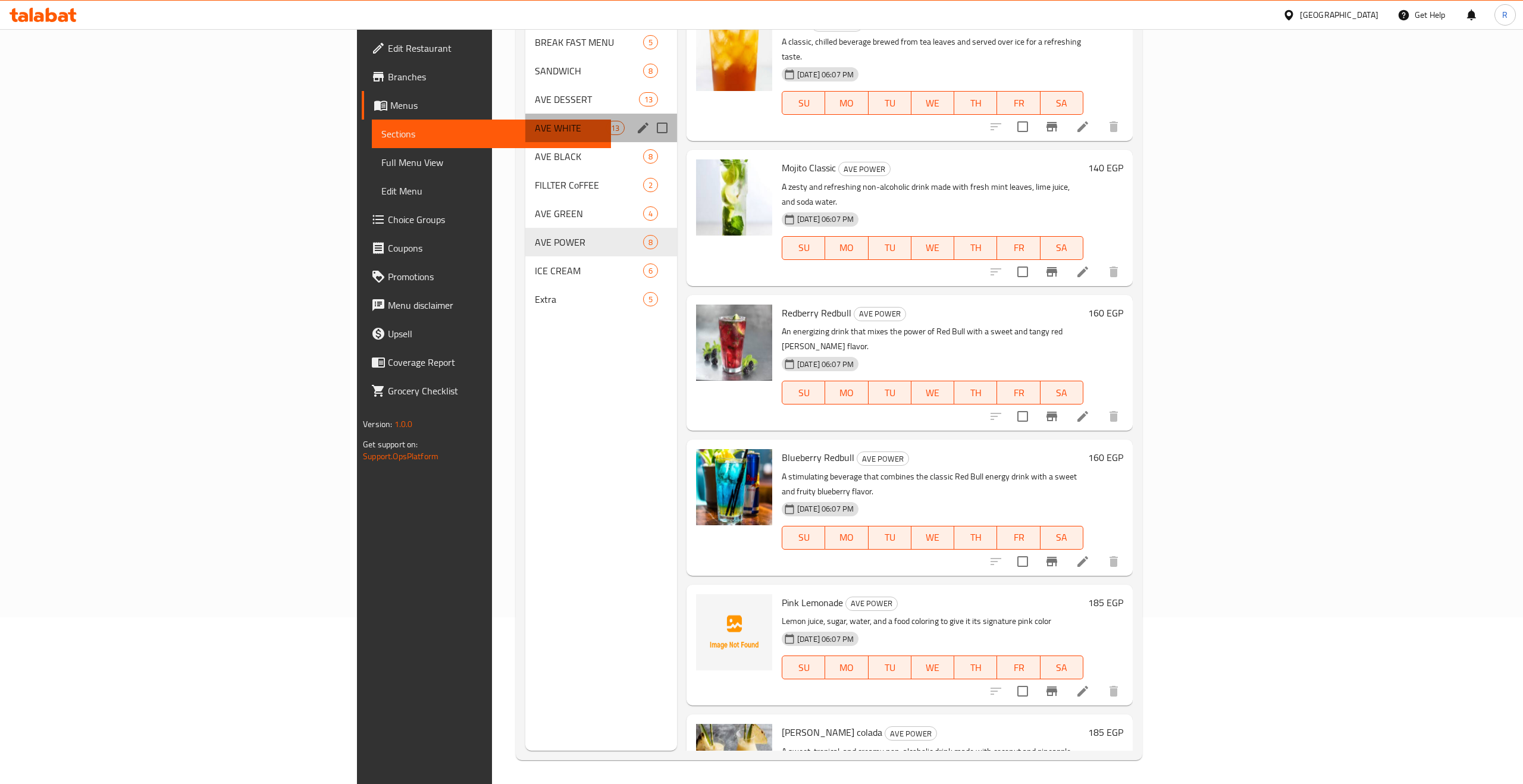
click at [526, 118] on div "AVE WHITE 13" at bounding box center [602, 128] width 152 height 29
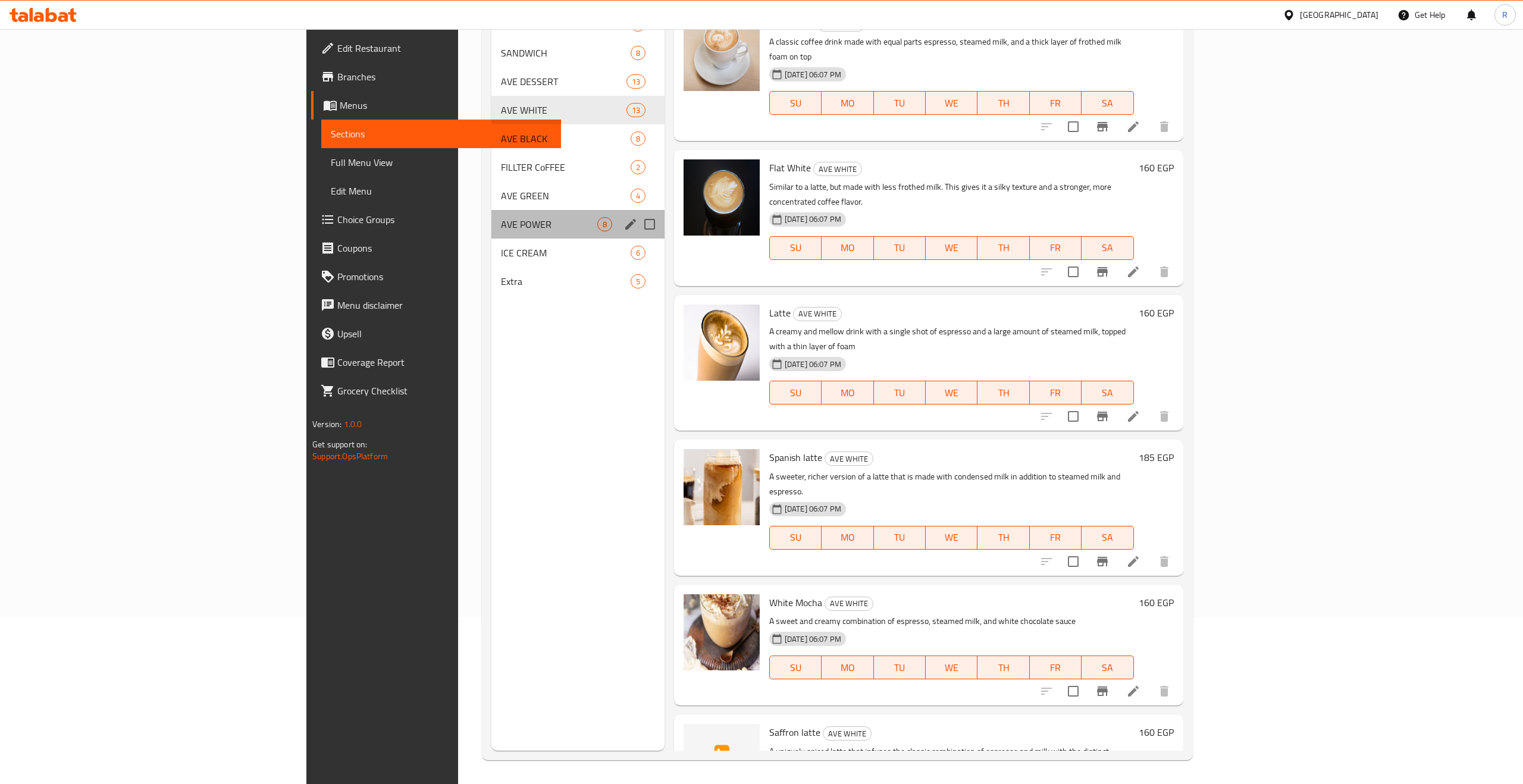
click at [491, 210] on div "AVE POWER 8" at bounding box center [578, 224] width 173 height 29
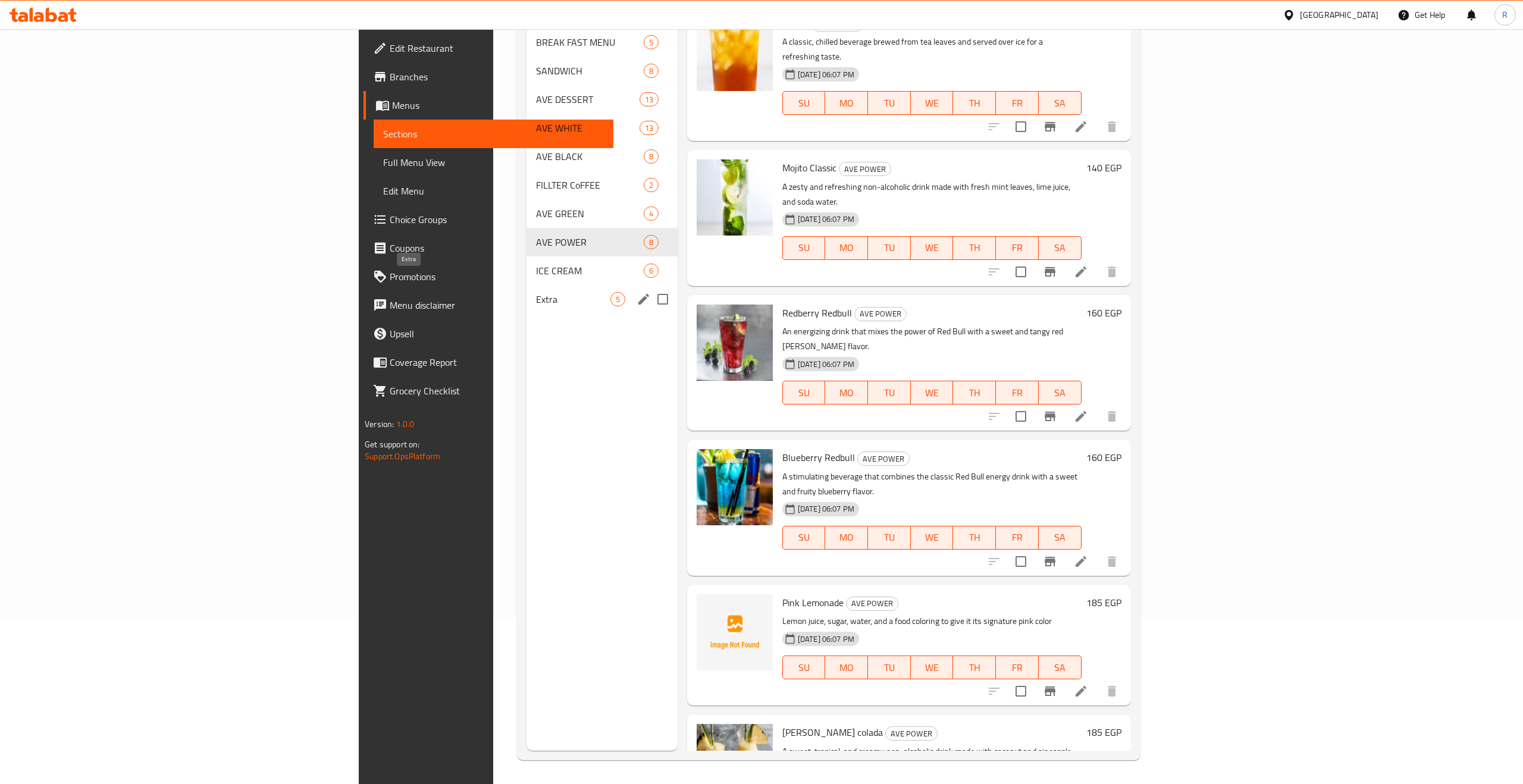
click at [536, 292] on span "Extra" at bounding box center [573, 299] width 74 height 14
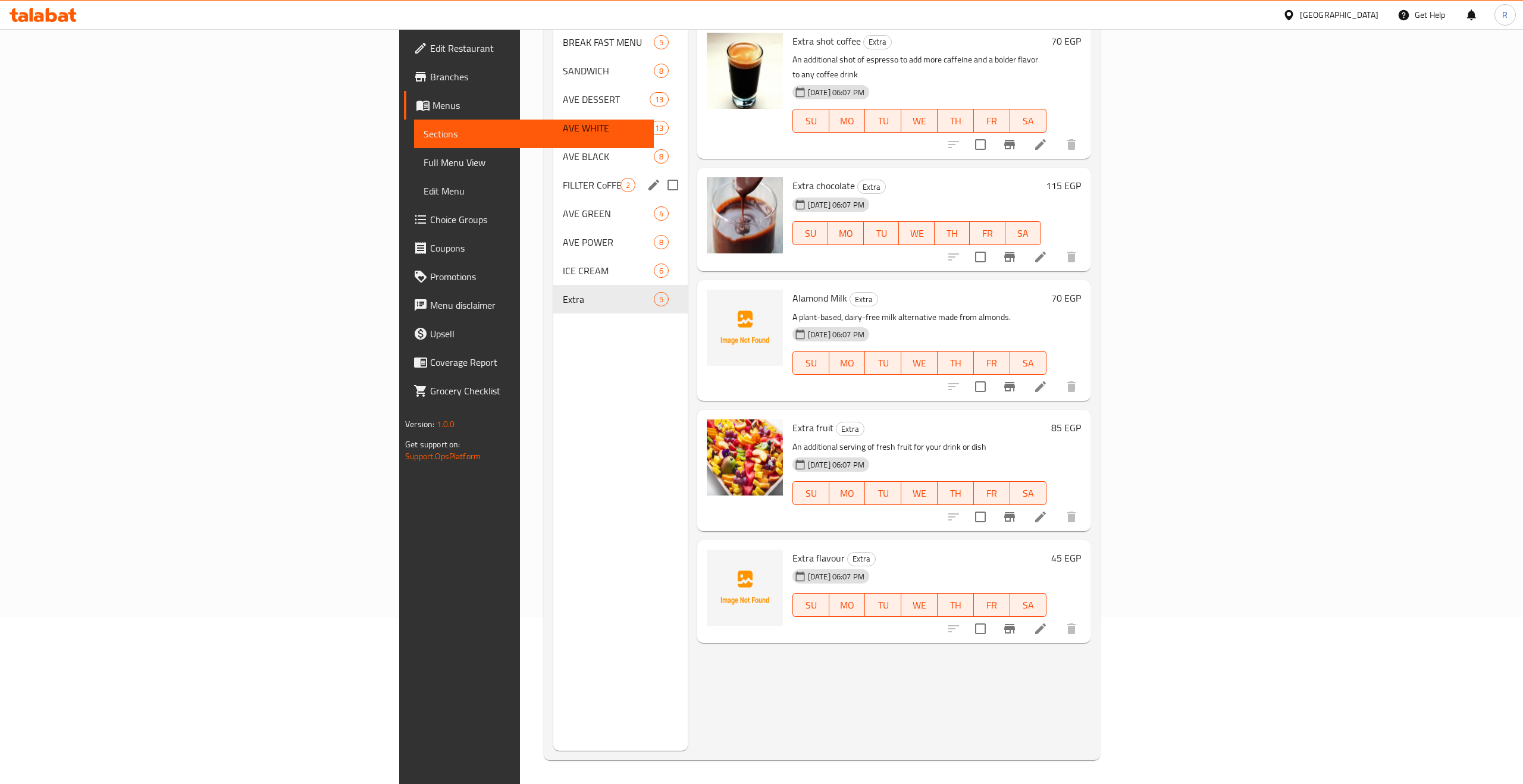
click at [554, 171] on div "FILLTER CoFFEE 2" at bounding box center [621, 185] width 134 height 29
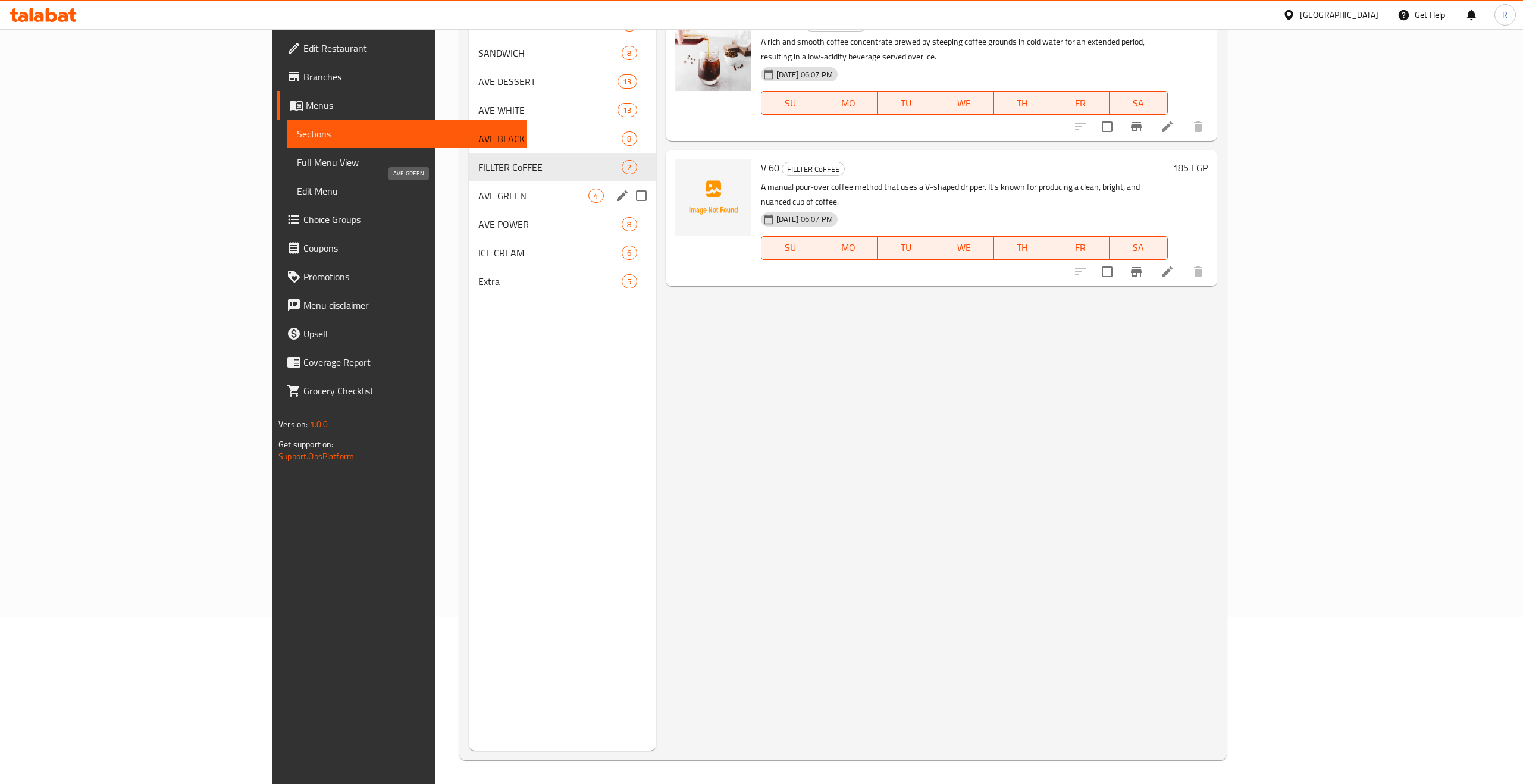
click at [478, 199] on span "AVE GREEN" at bounding box center [533, 196] width 110 height 14
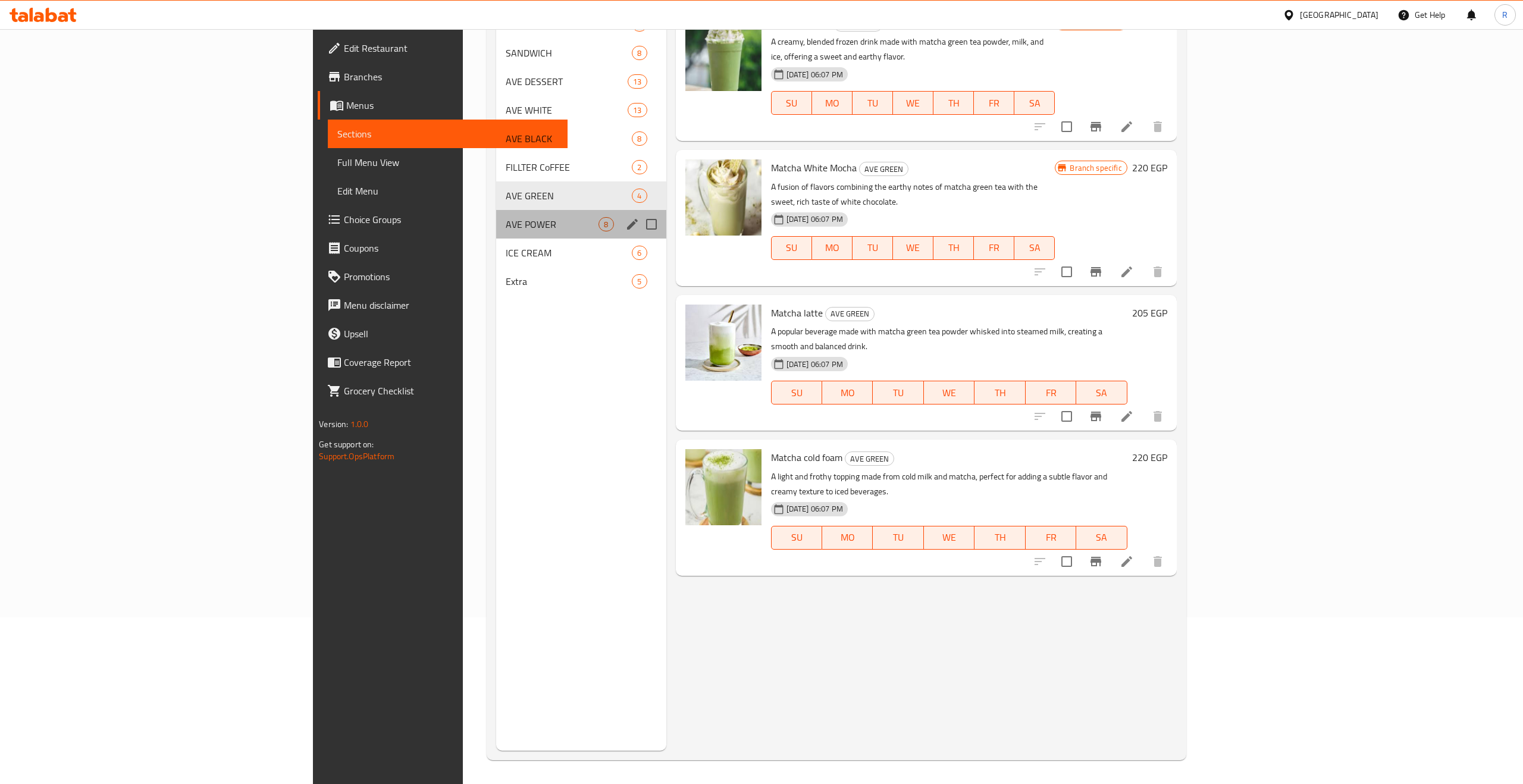
click at [496, 233] on div "AVE POWER 8" at bounding box center [582, 224] width 170 height 29
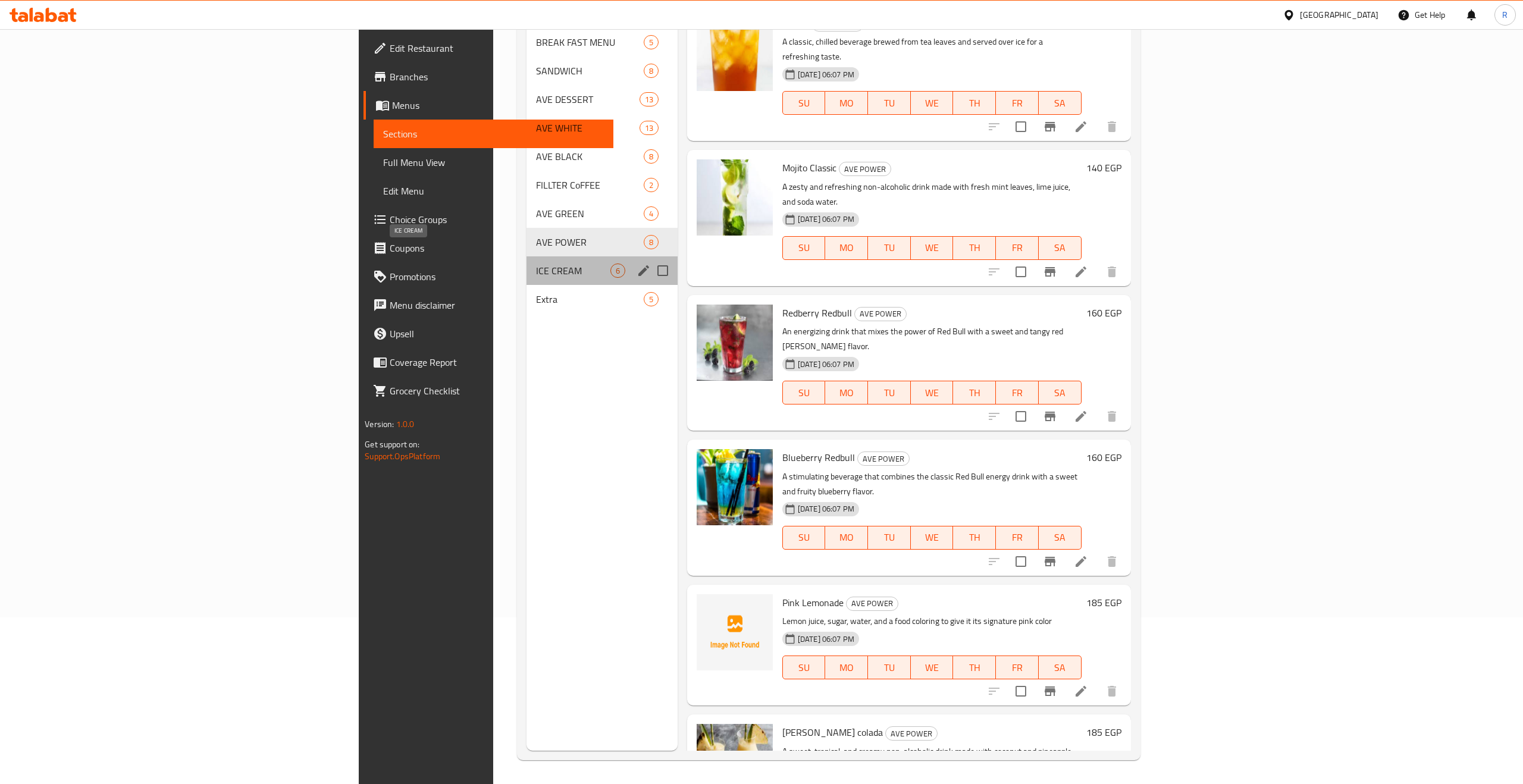
click at [536, 264] on span "ICE CREAM" at bounding box center [573, 271] width 74 height 14
